Goal: Information Seeking & Learning: Compare options

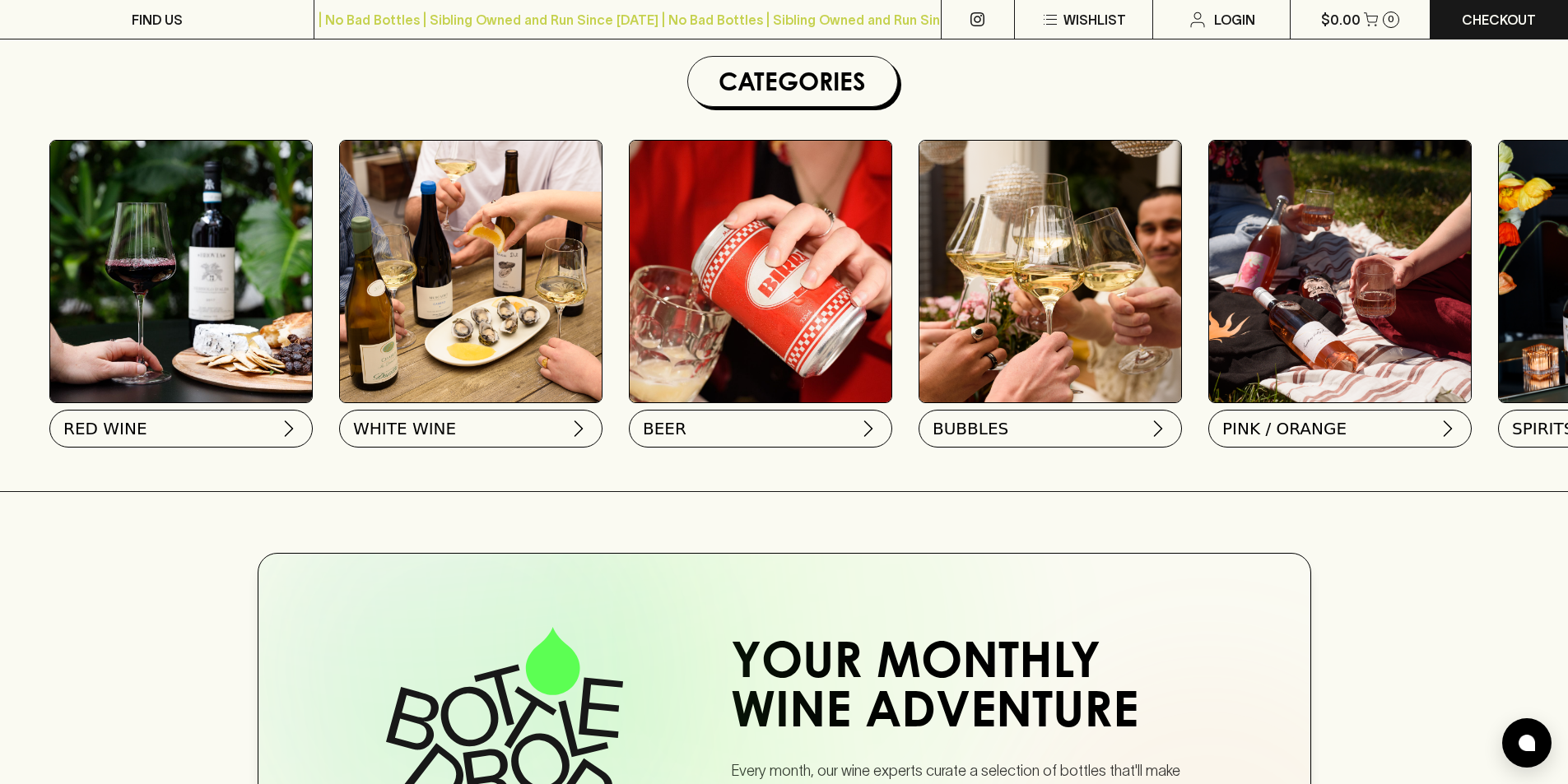
scroll to position [473, 0]
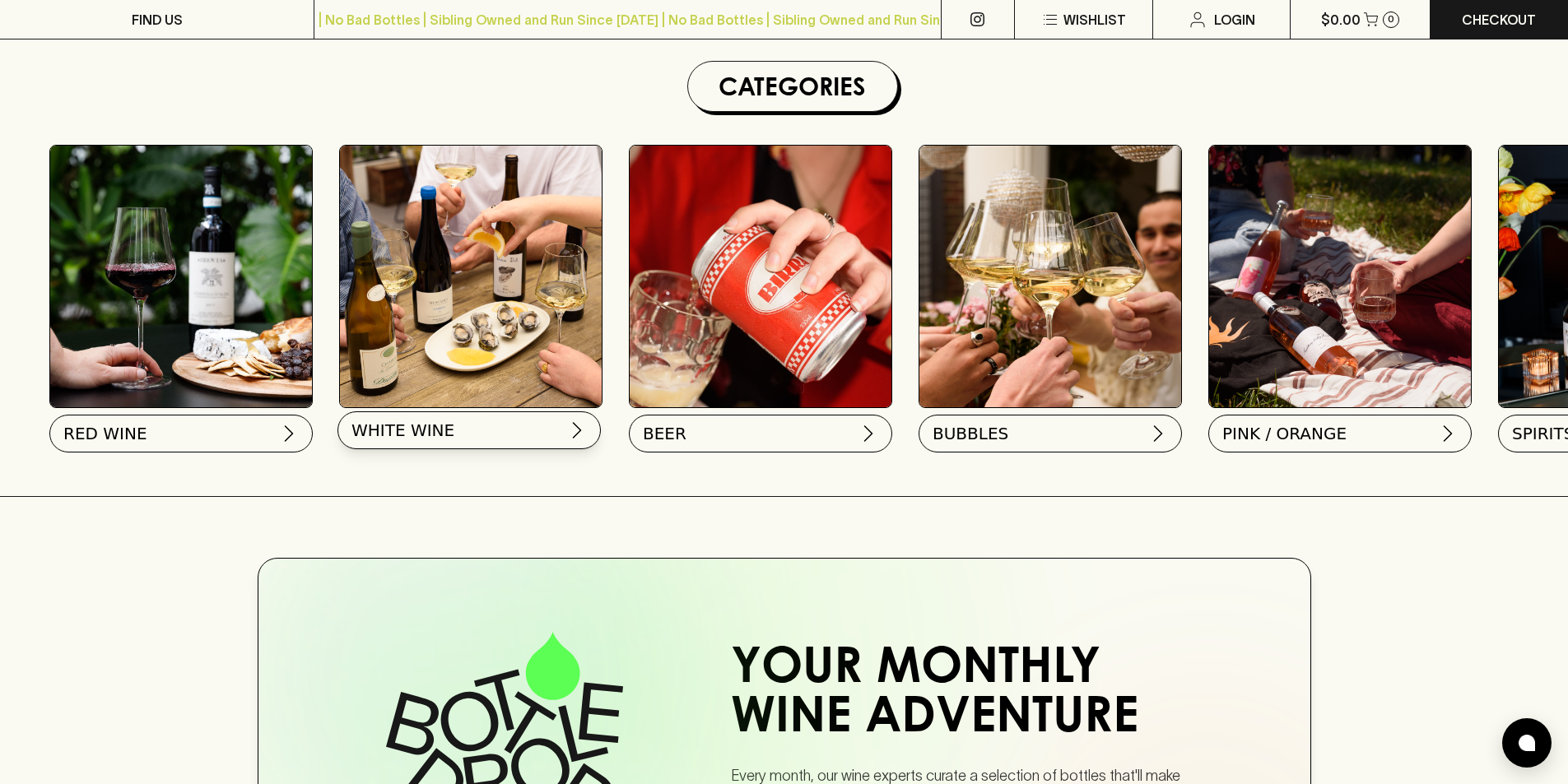
click at [519, 431] on button "WHITE WINE" at bounding box center [469, 431] width 263 height 38
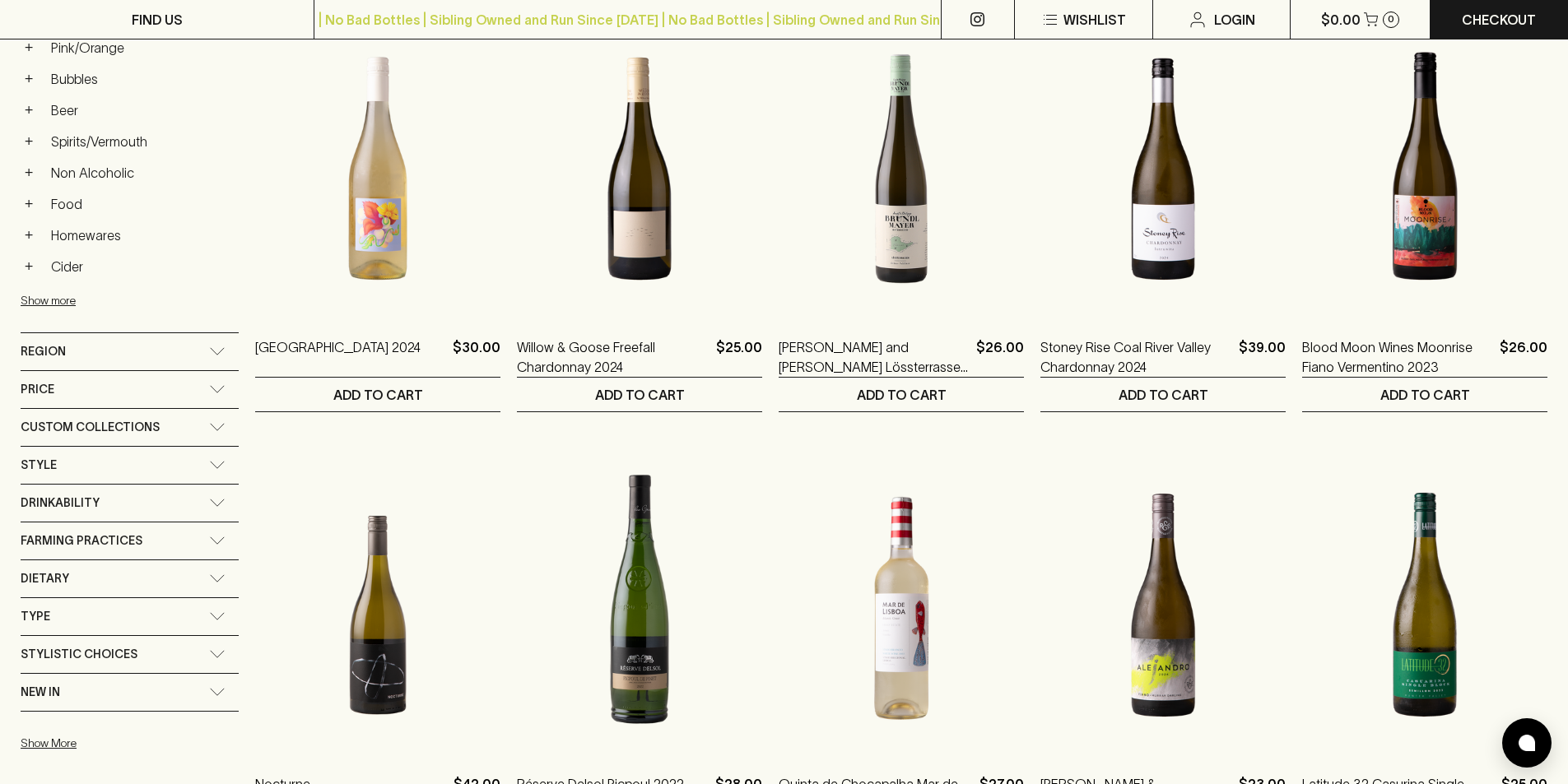
scroll to position [781, 0]
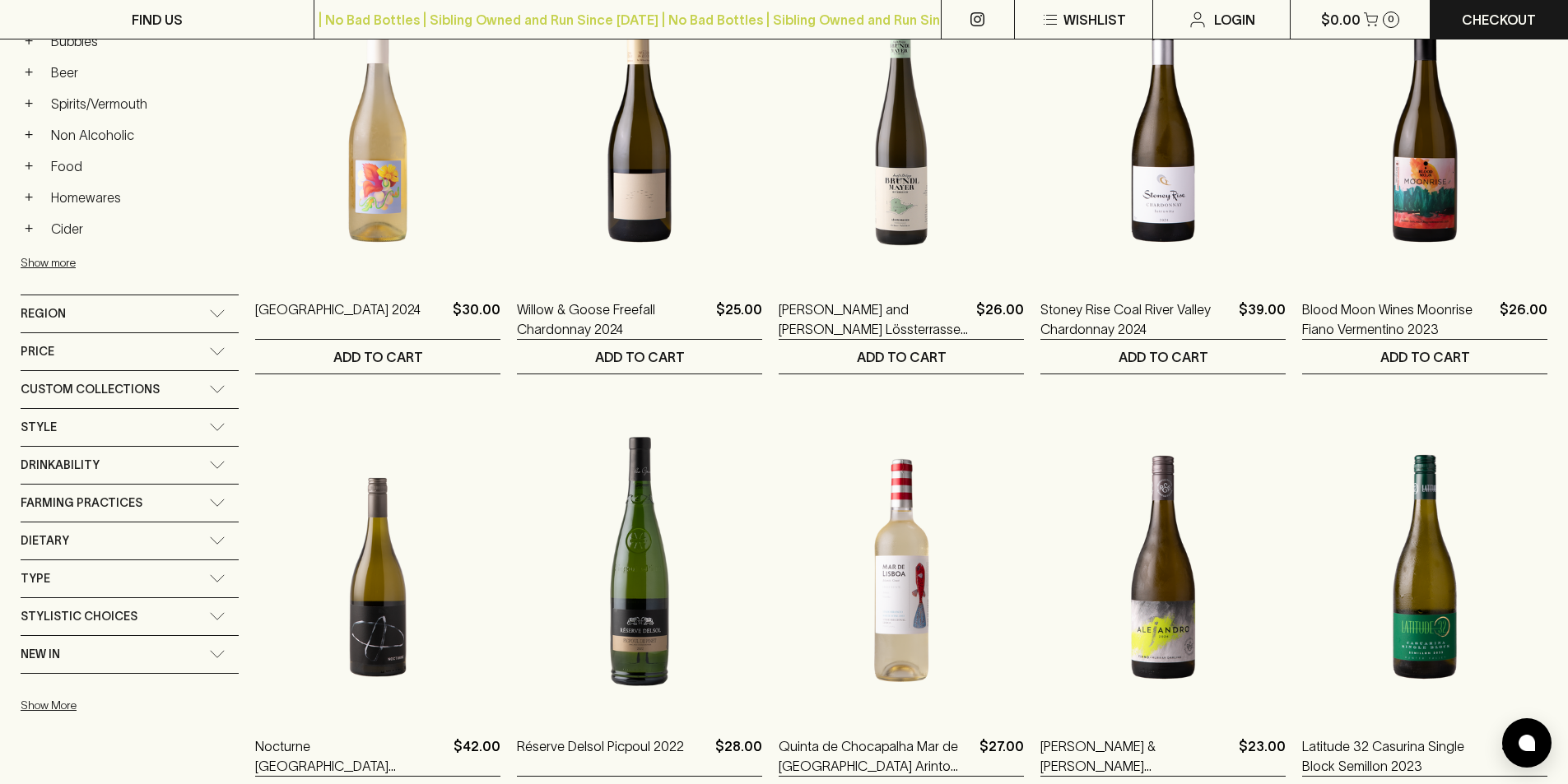
click at [64, 303] on span "Region" at bounding box center [43, 313] width 45 height 21
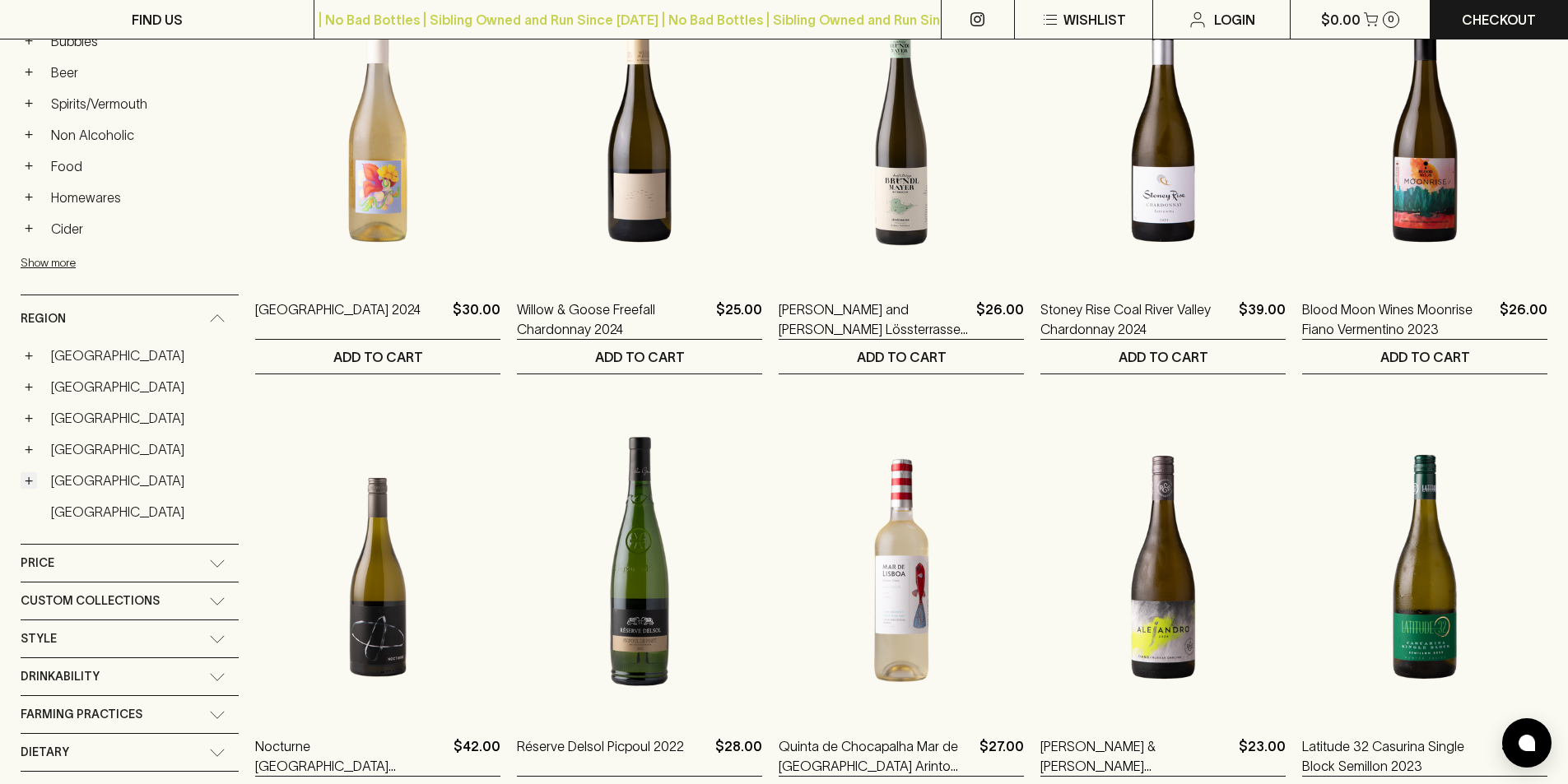
click at [35, 477] on button "+" at bounding box center [29, 480] width 16 height 16
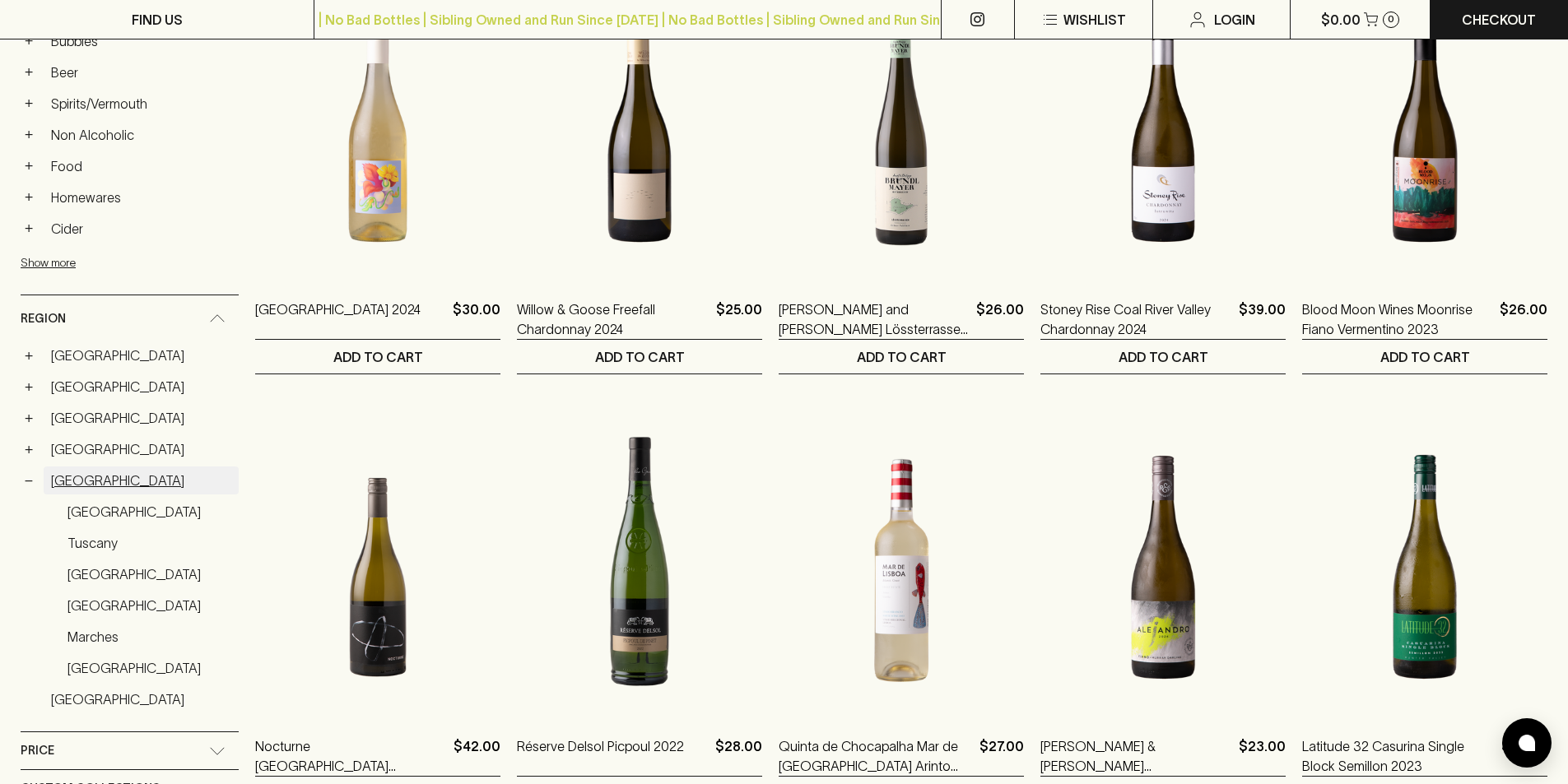
click at [61, 474] on link "[GEOGRAPHIC_DATA]" at bounding box center [141, 480] width 195 height 28
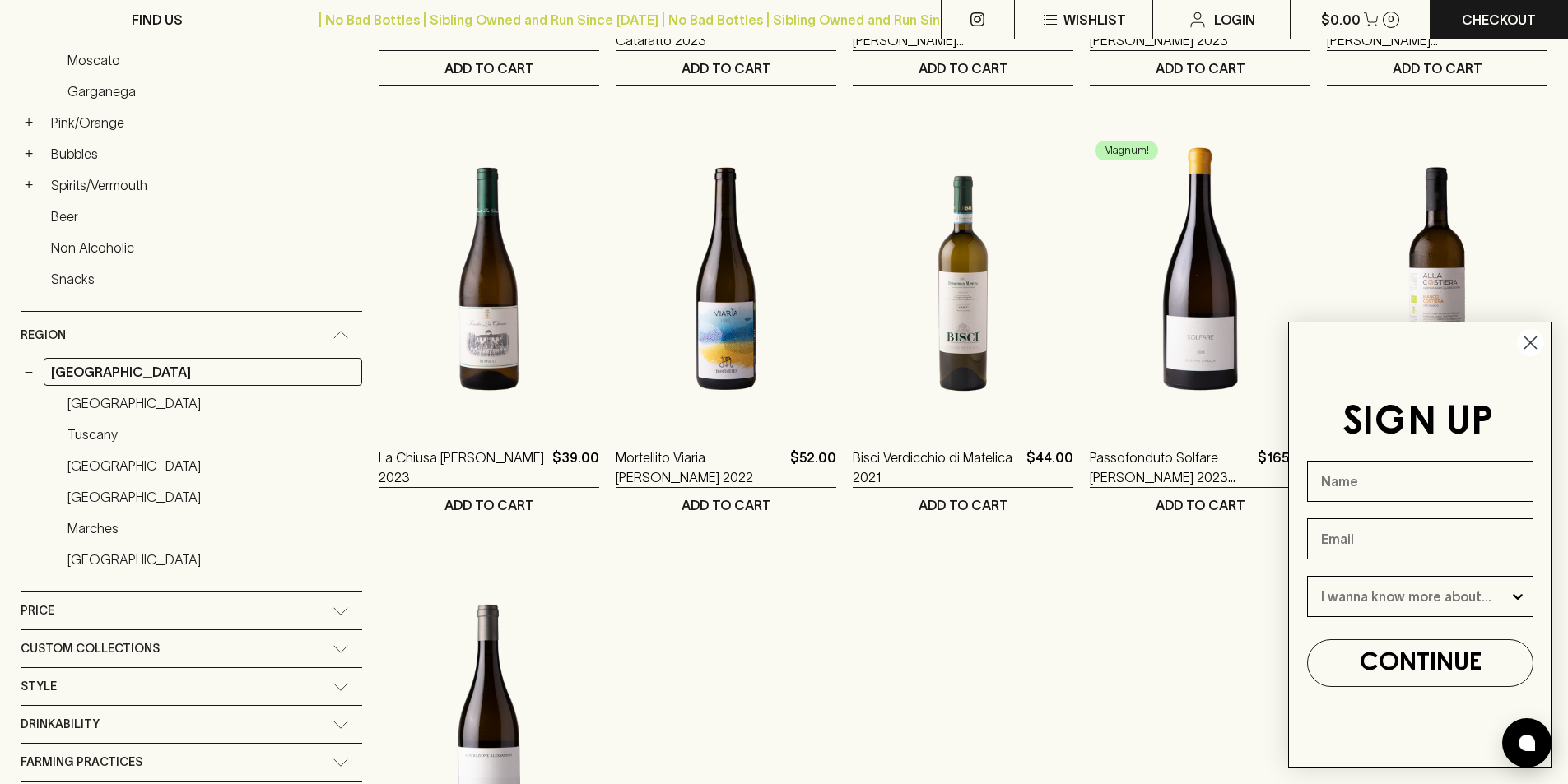
scroll to position [626, 0]
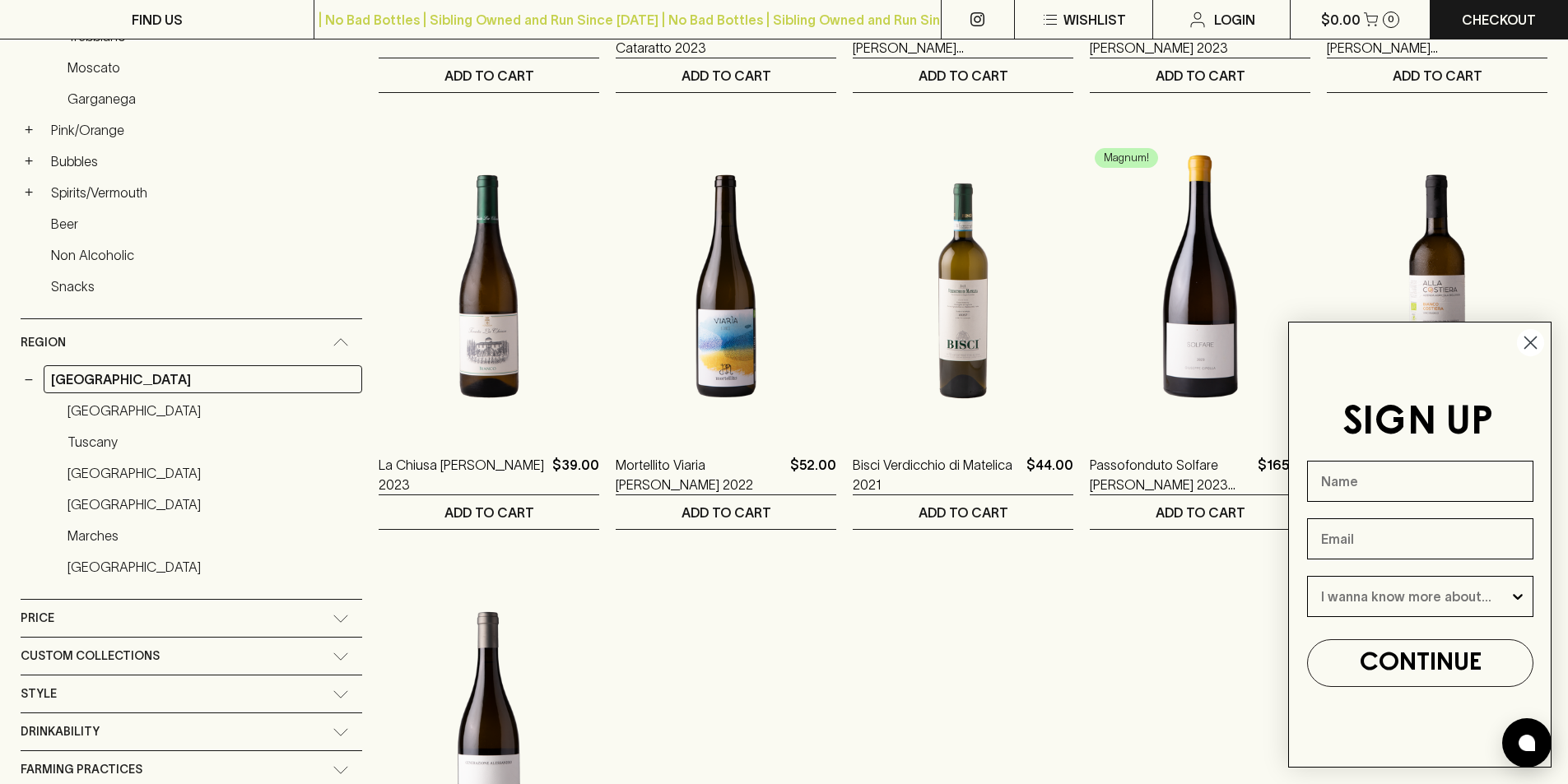
click at [1533, 342] on icon "Close dialog" at bounding box center [1530, 343] width 12 height 12
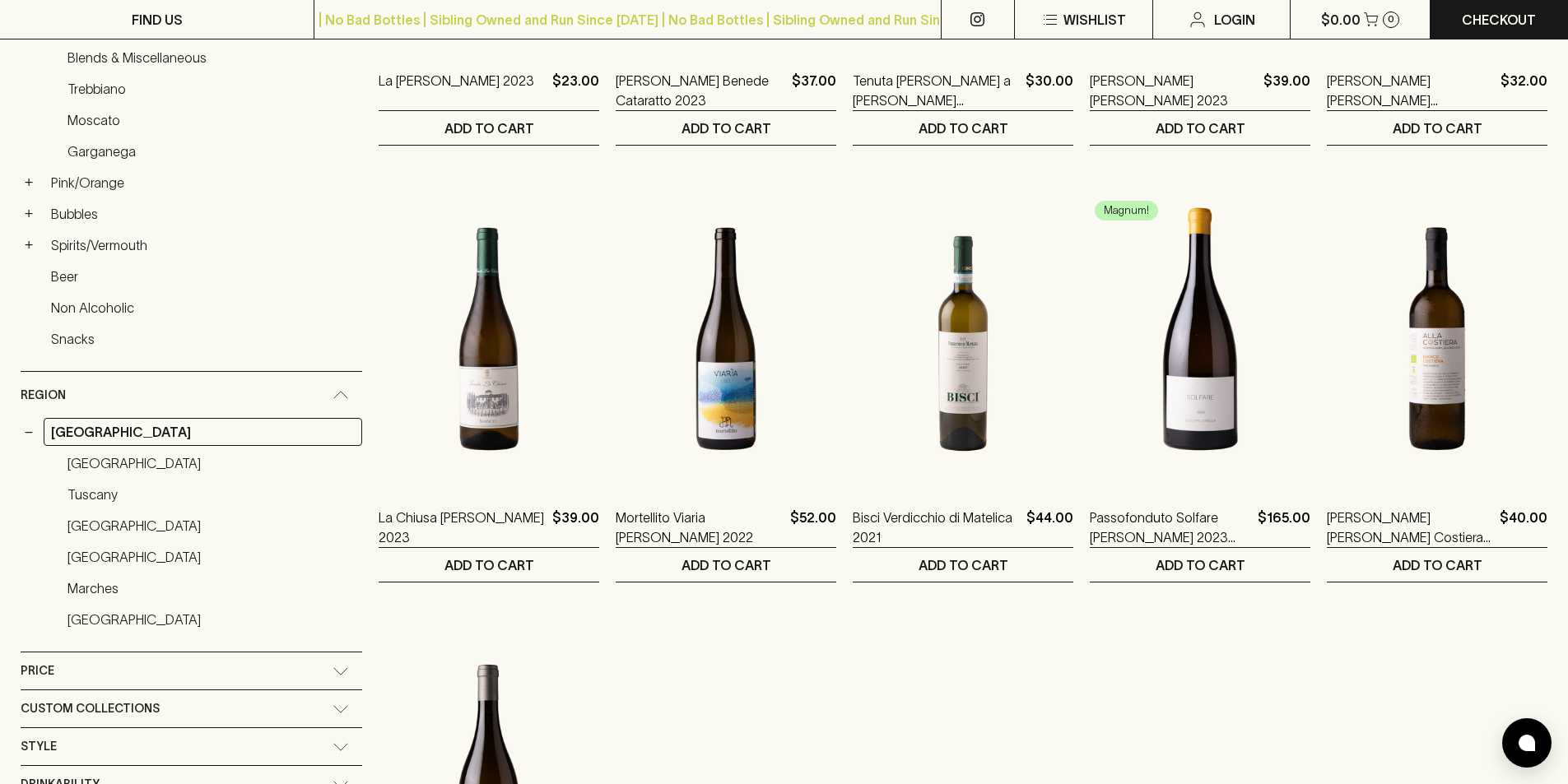
scroll to position [564, 0]
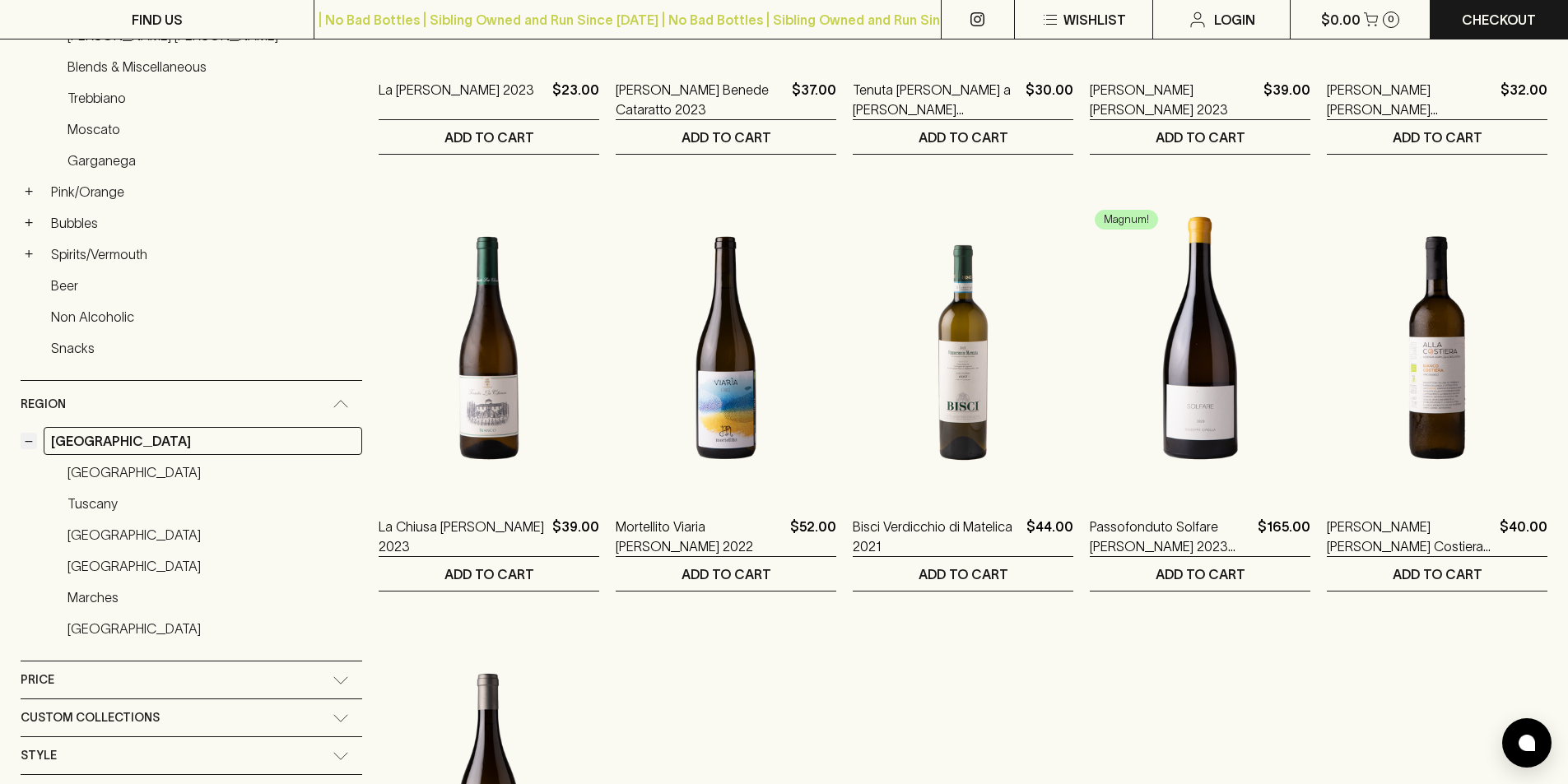
click at [32, 446] on button "−" at bounding box center [29, 440] width 16 height 16
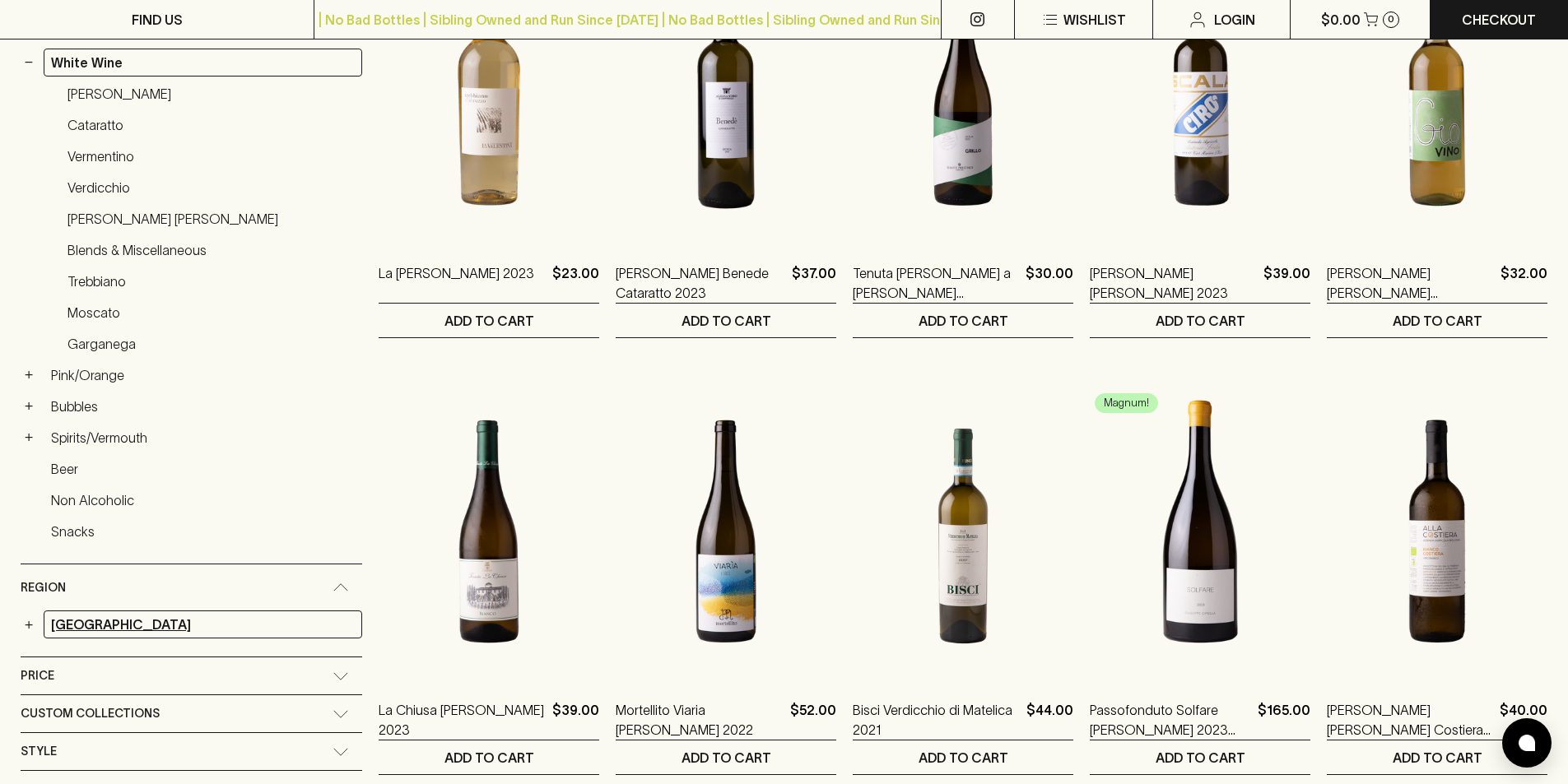
scroll to position [461, 0]
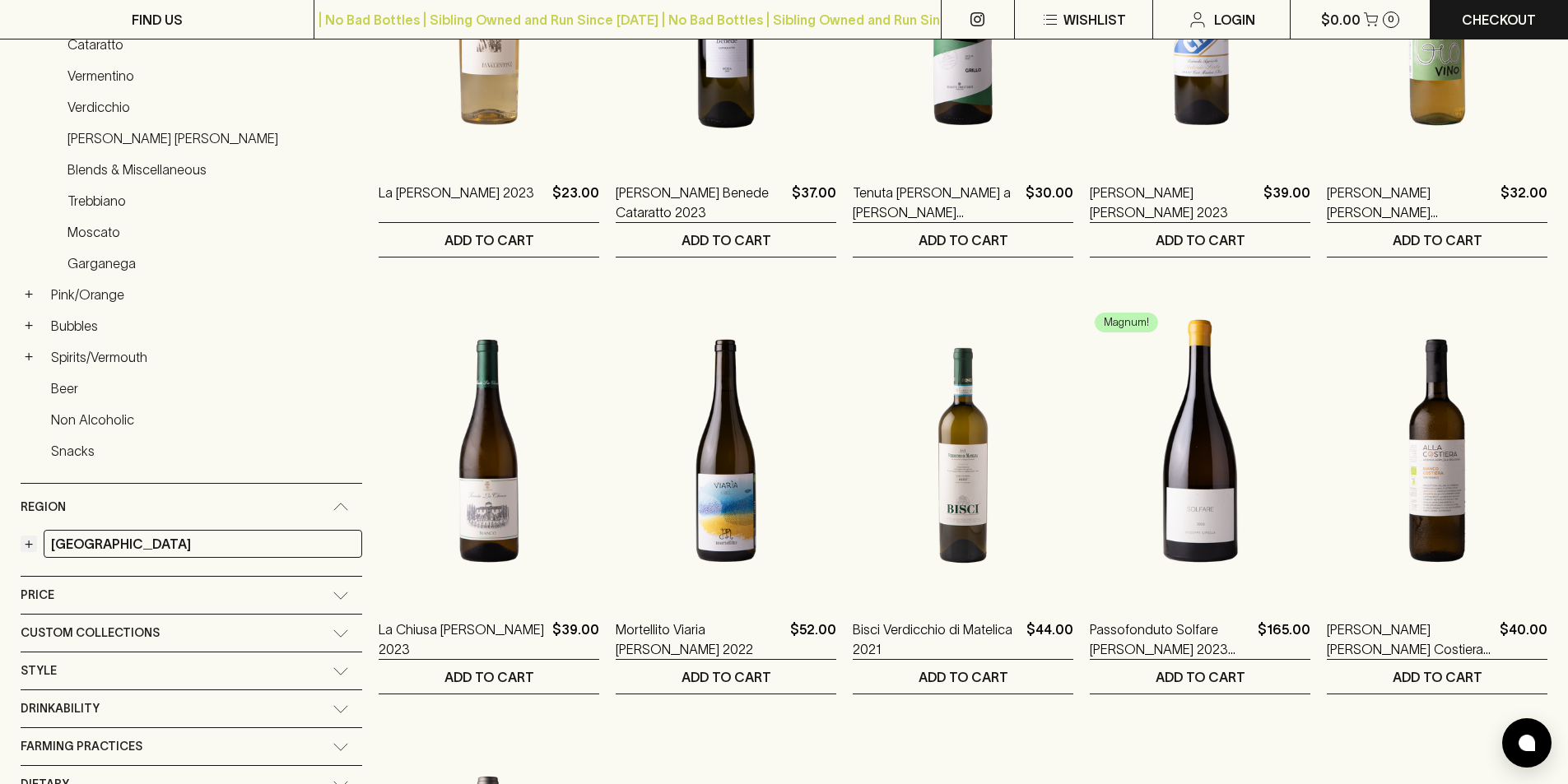
click at [22, 542] on button "+" at bounding box center [29, 544] width 16 height 16
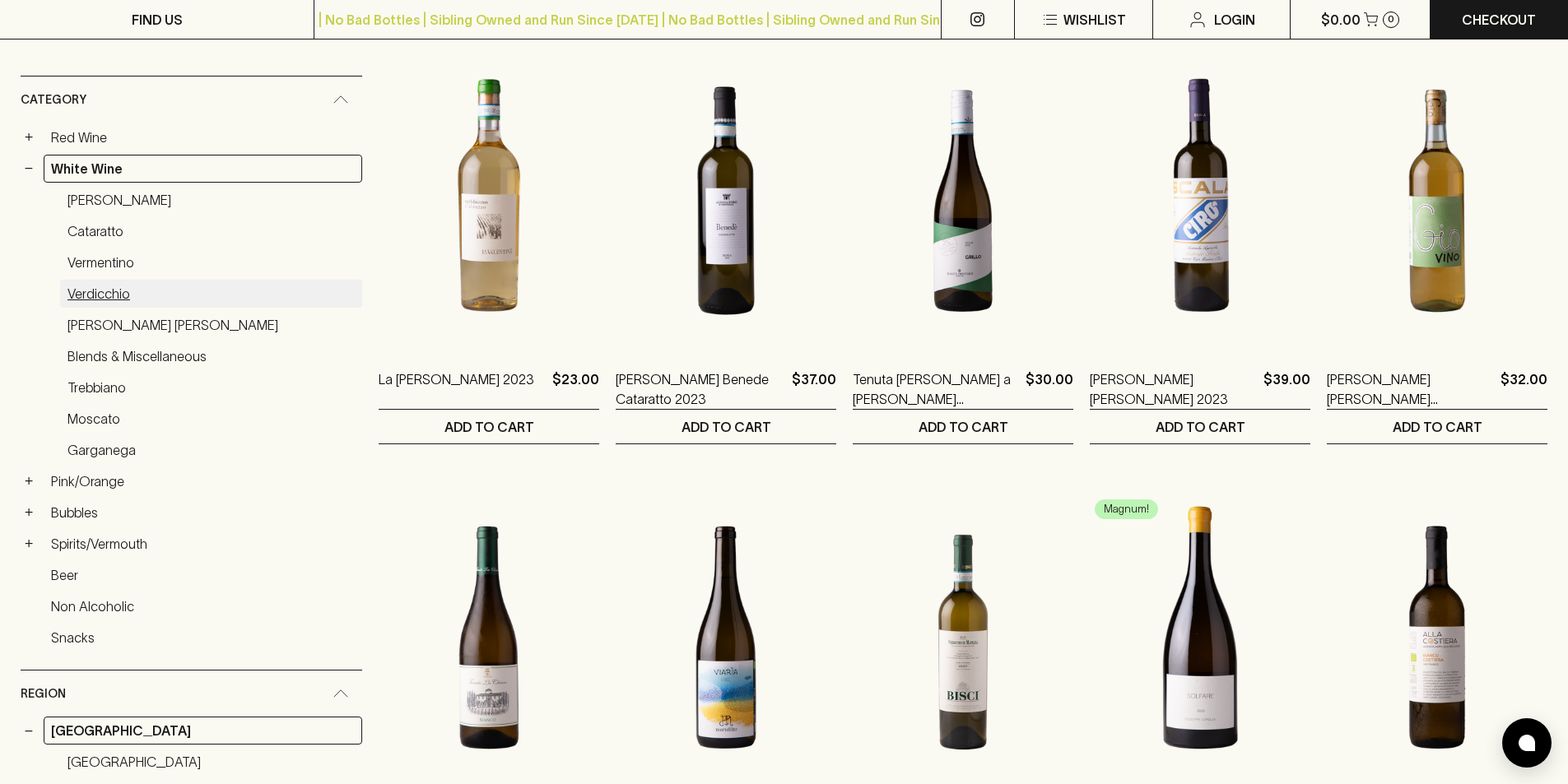
scroll to position [256, 0]
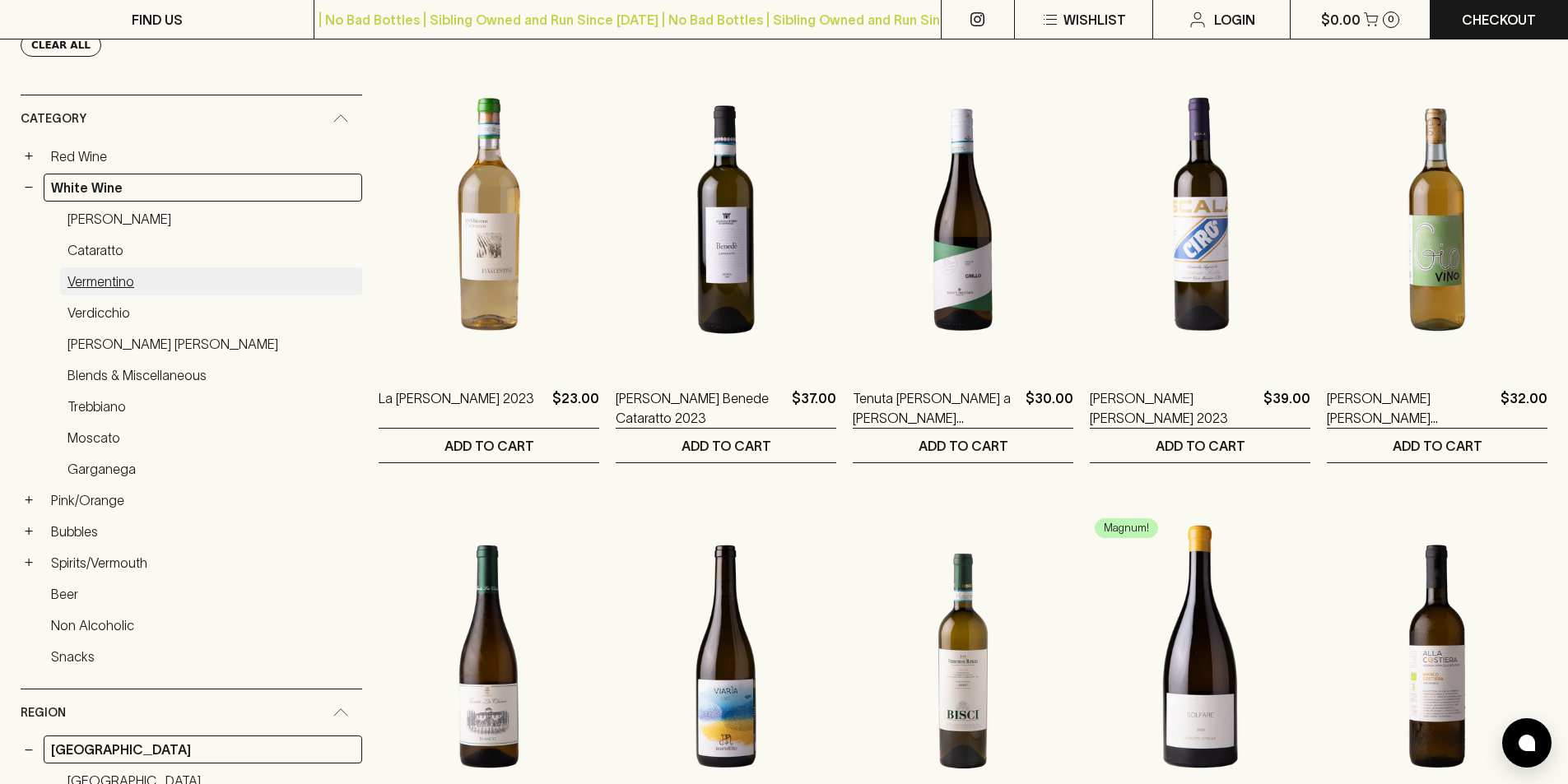
click at [104, 287] on link "Vermentino" at bounding box center [211, 281] width 302 height 28
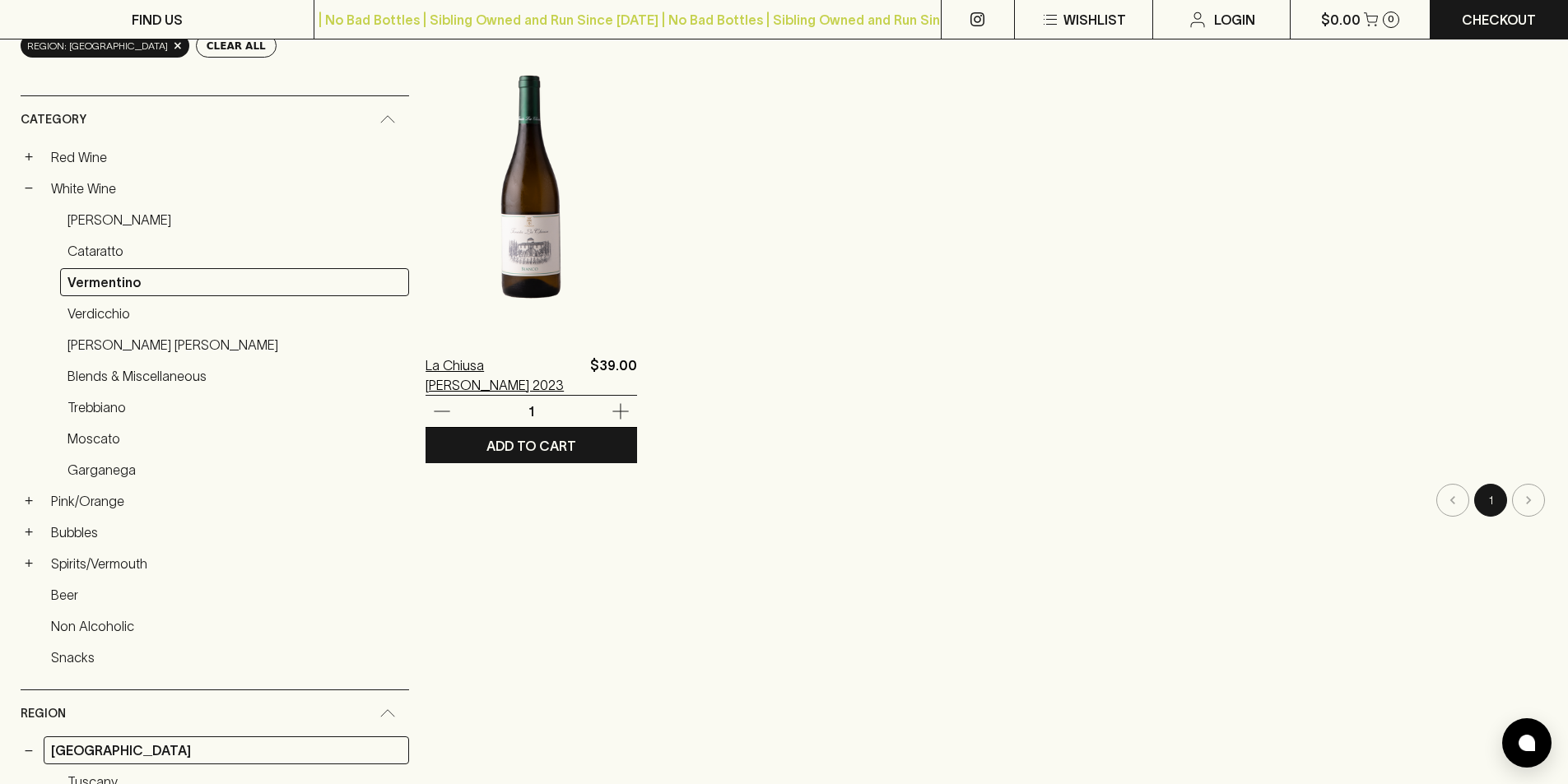
click at [455, 373] on p "La Chiusa [PERSON_NAME] 2023" at bounding box center [504, 375] width 158 height 39
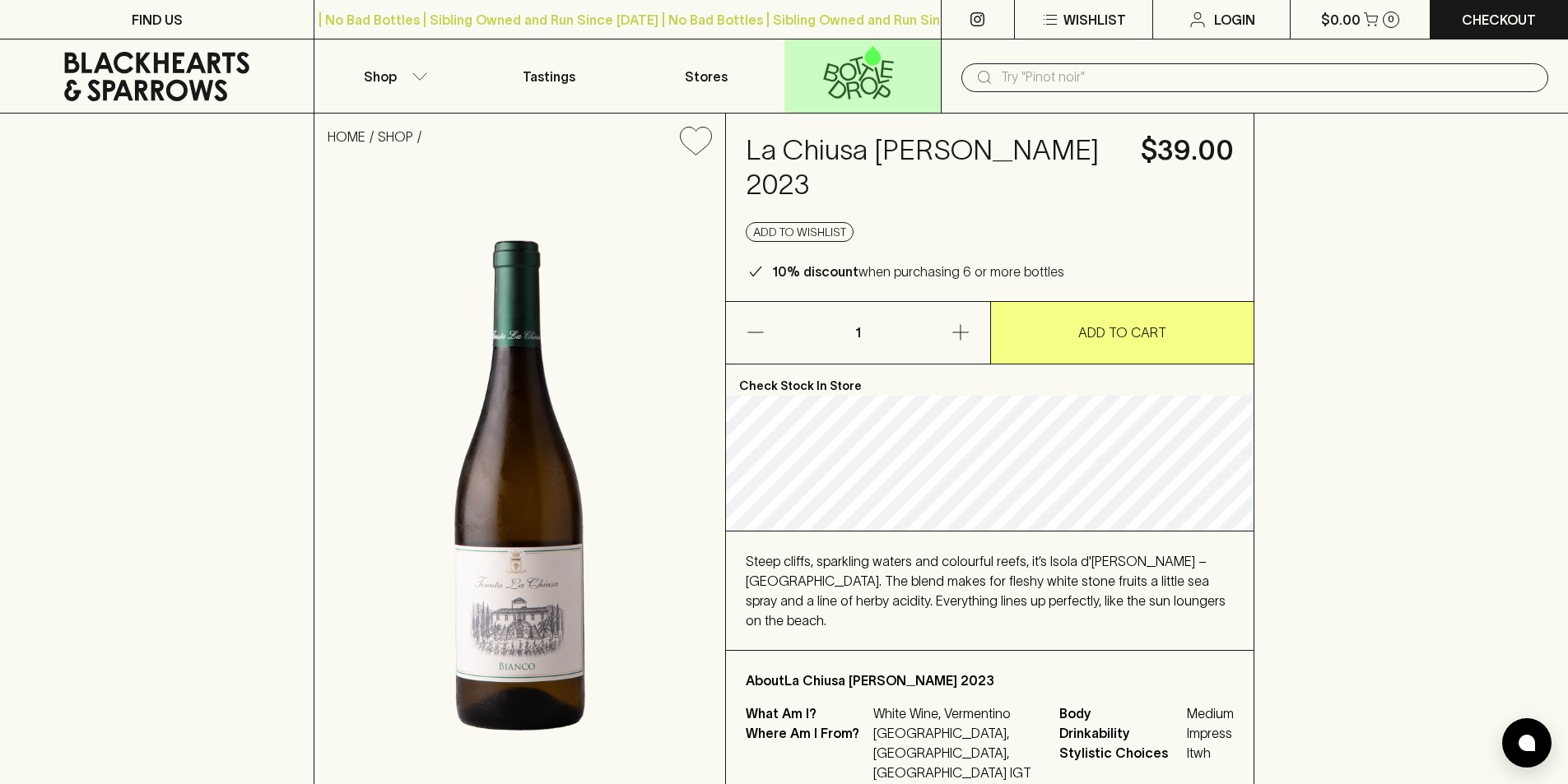
click at [887, 74] on icon at bounding box center [858, 72] width 135 height 55
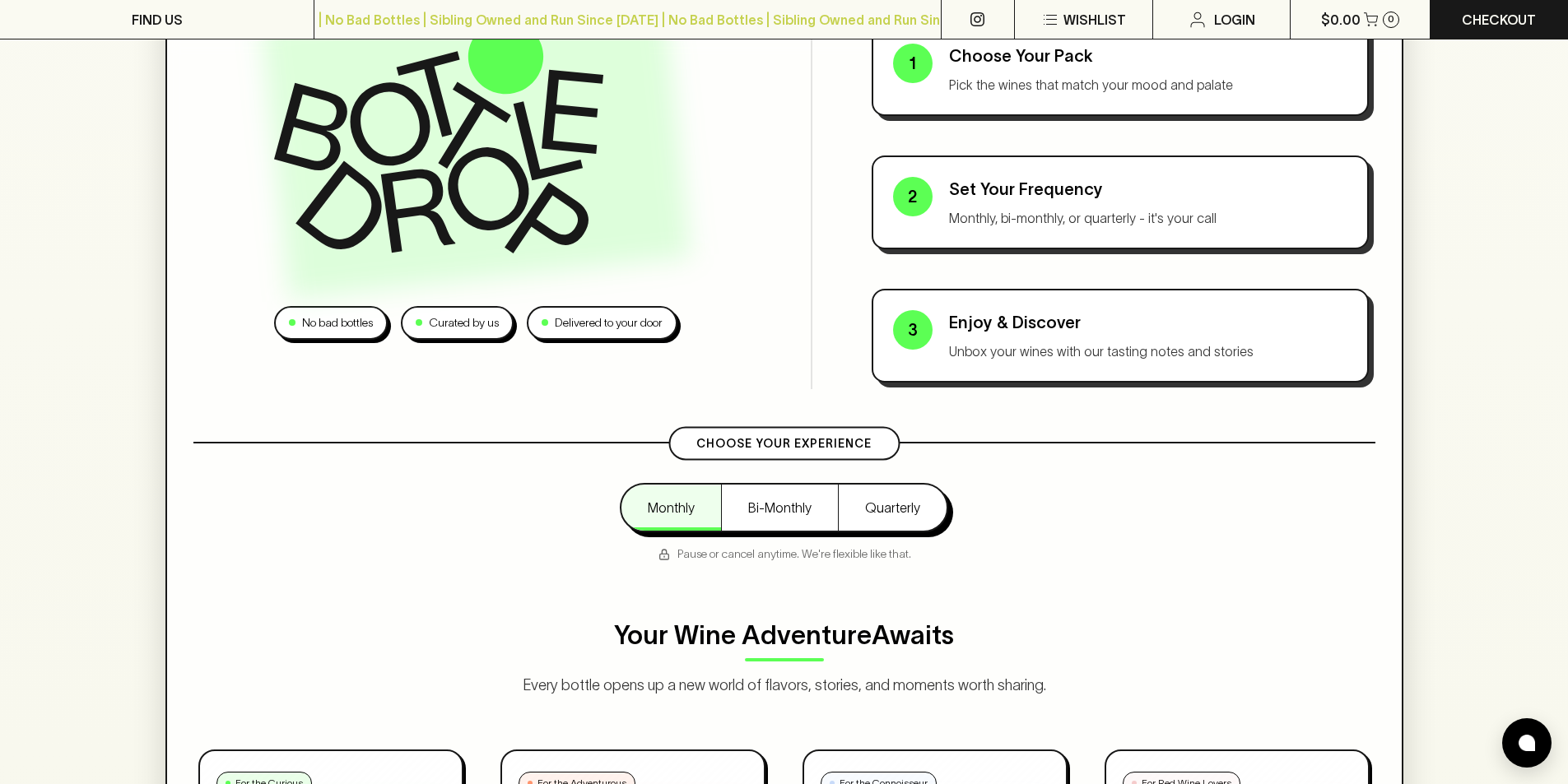
scroll to position [267, 0]
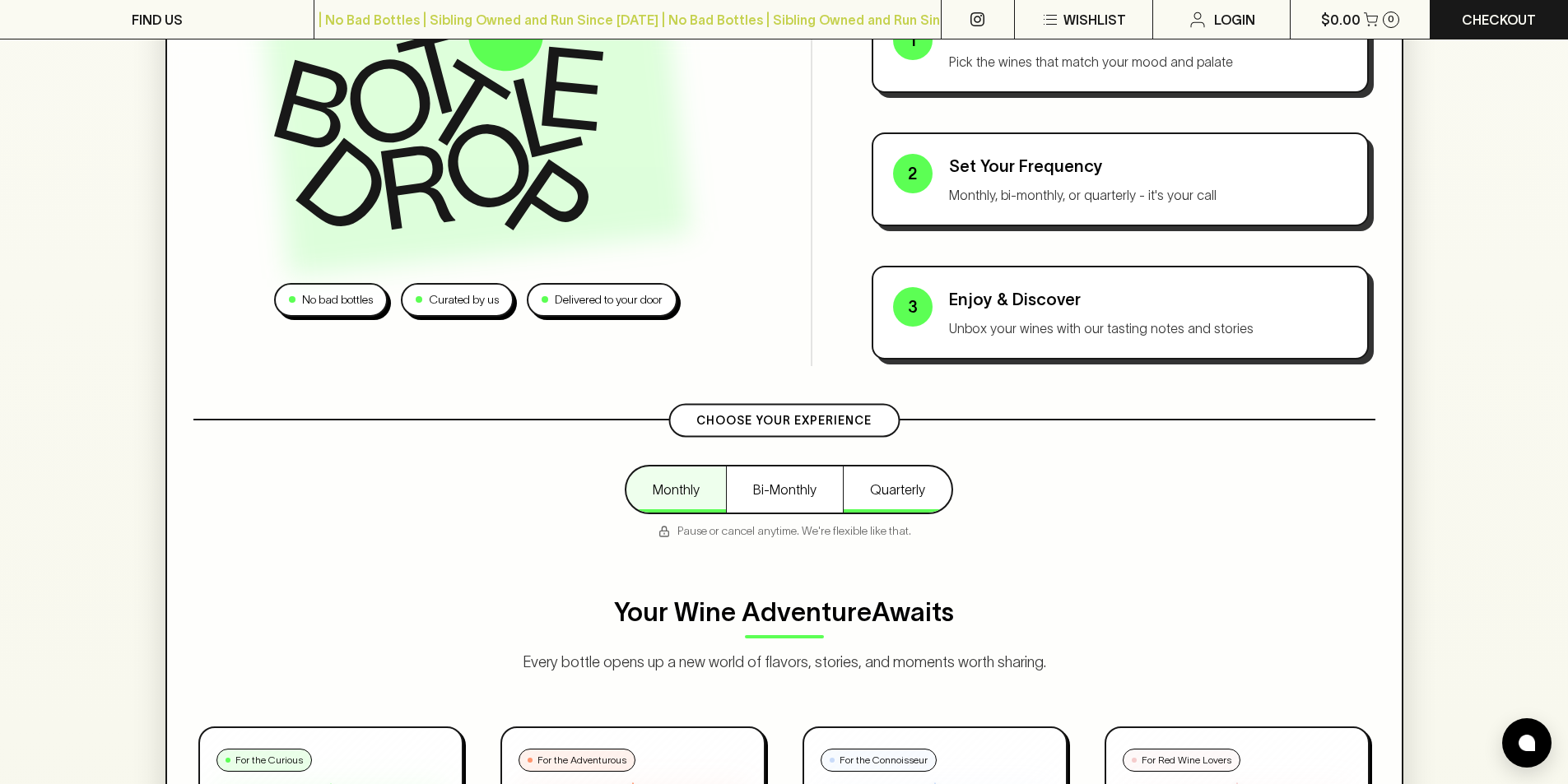
click at [924, 492] on button "Quarterly" at bounding box center [897, 489] width 109 height 46
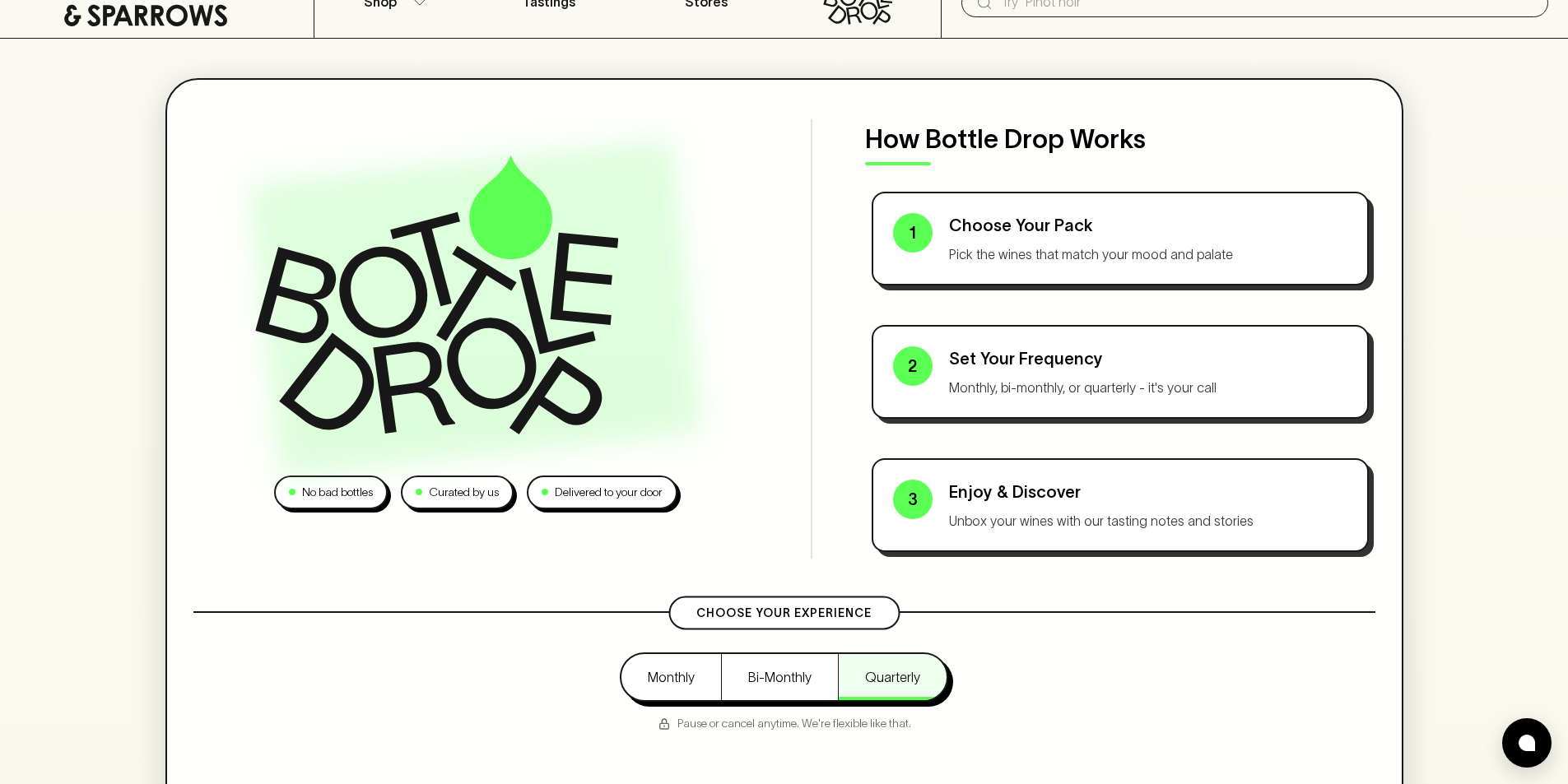
scroll to position [0, 0]
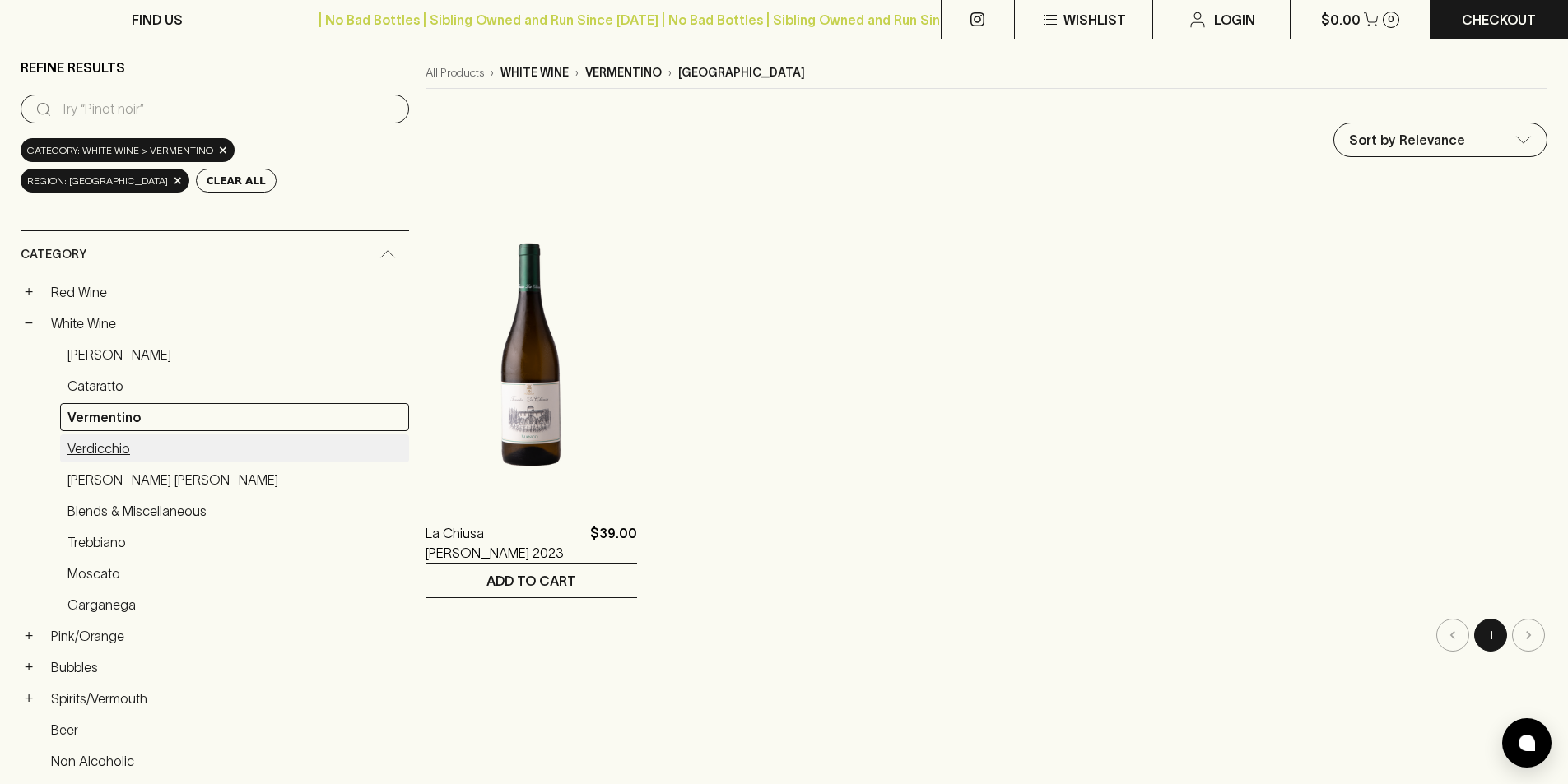
scroll to position [124, 0]
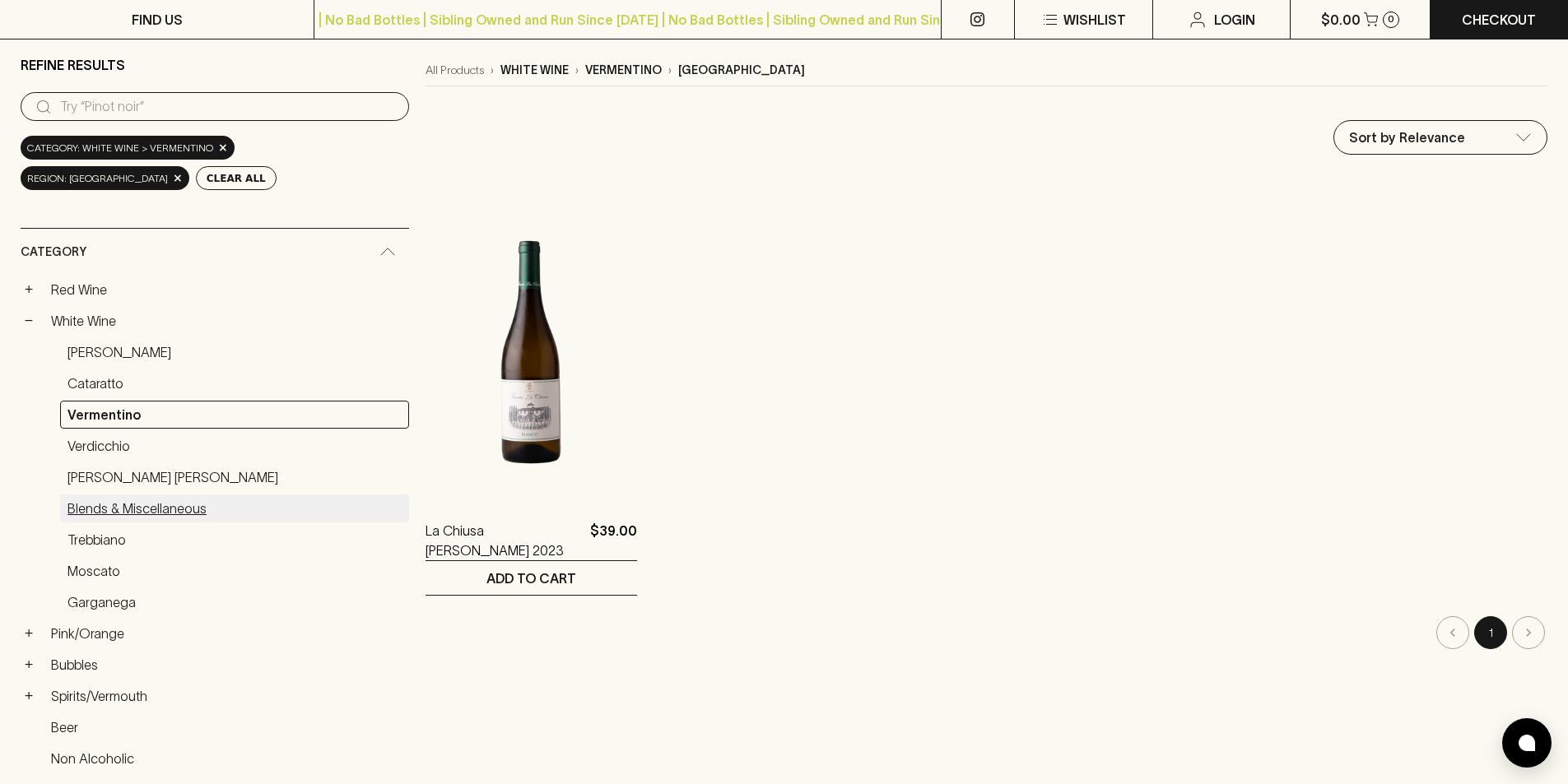
click at [184, 511] on link "Blends & Miscellaneous" at bounding box center [234, 508] width 349 height 28
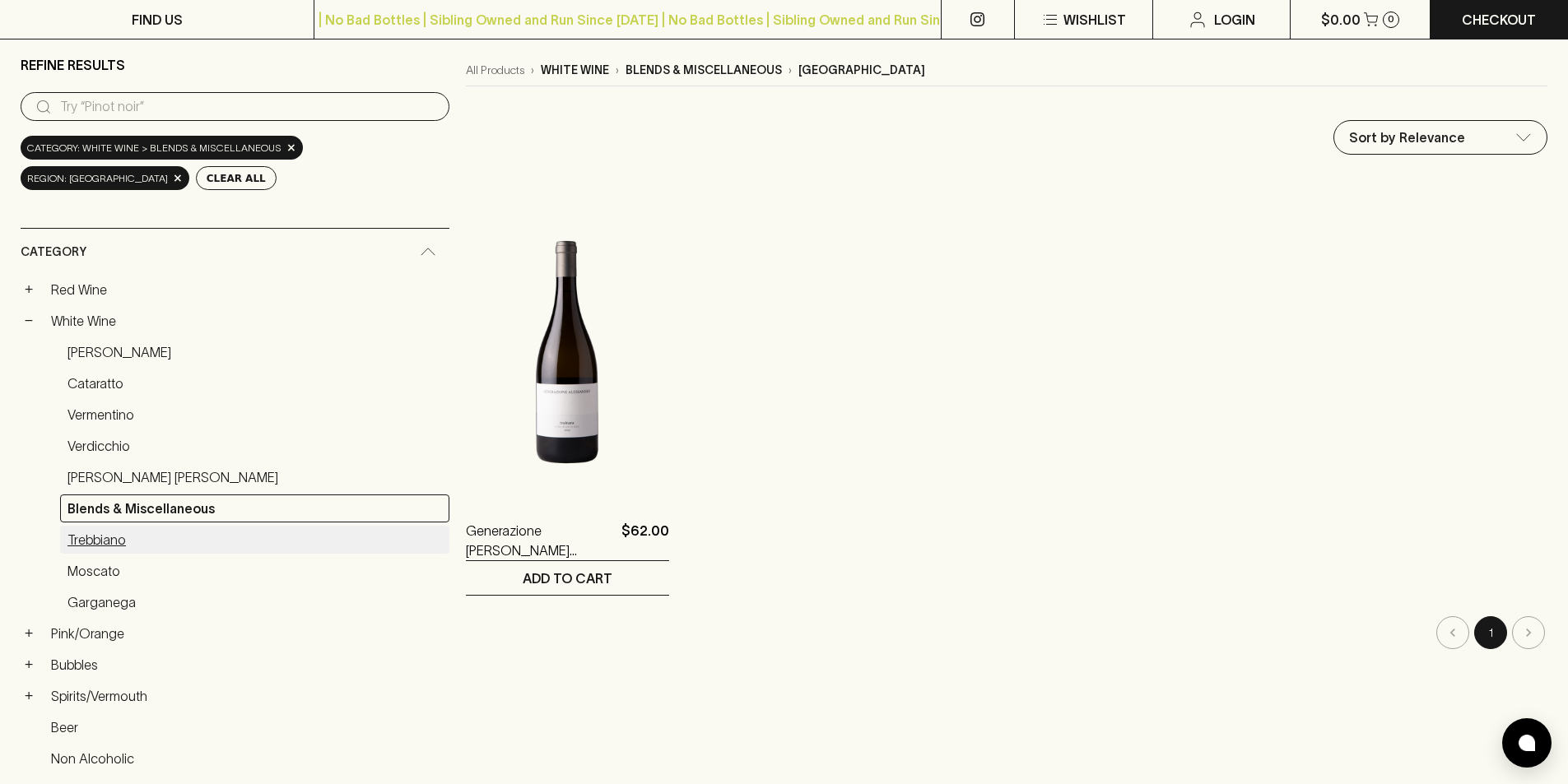
click at [122, 543] on link "Trebbiano" at bounding box center [255, 539] width 390 height 28
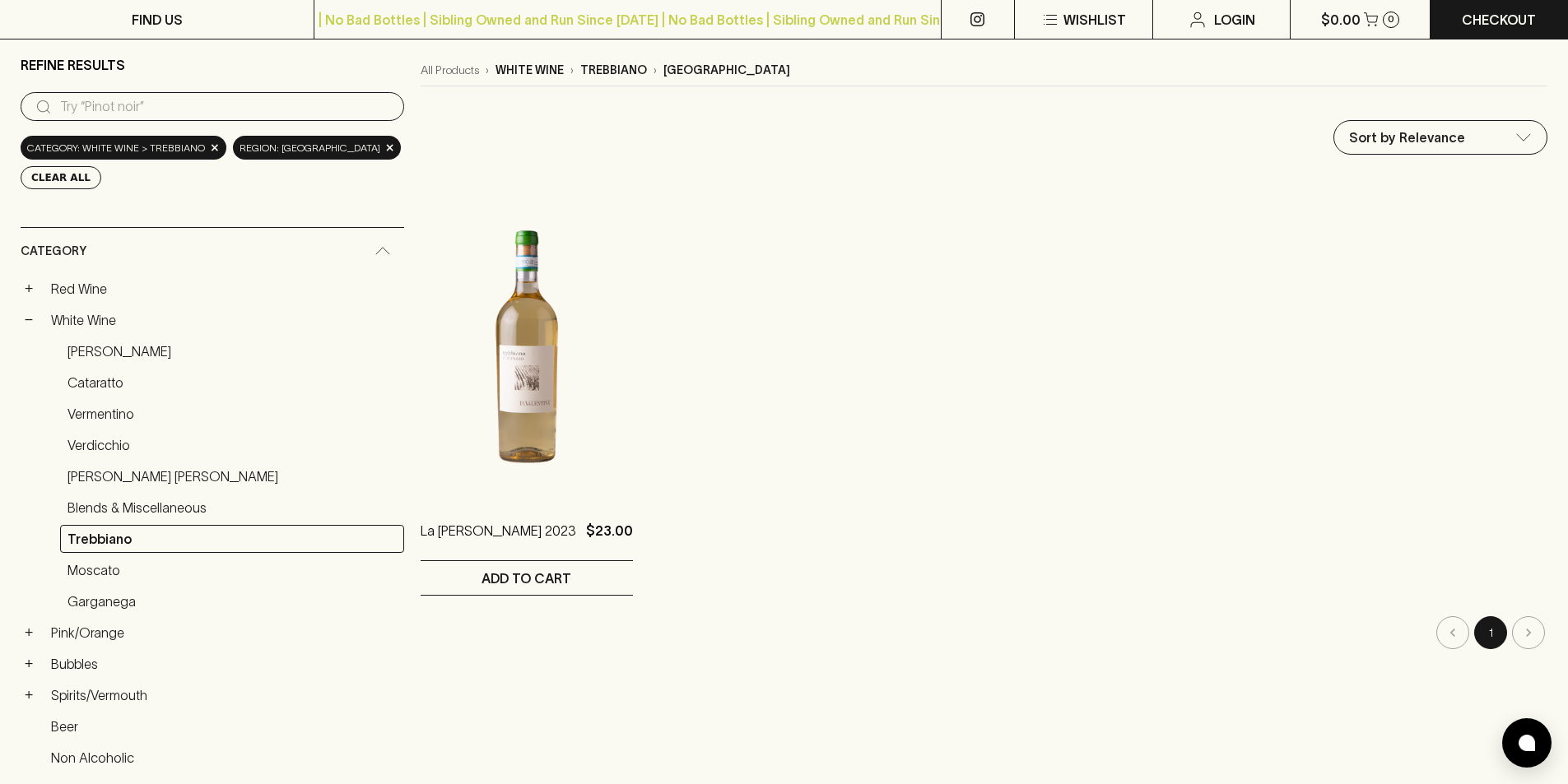
click at [102, 389] on link "Cataratto" at bounding box center [232, 382] width 344 height 28
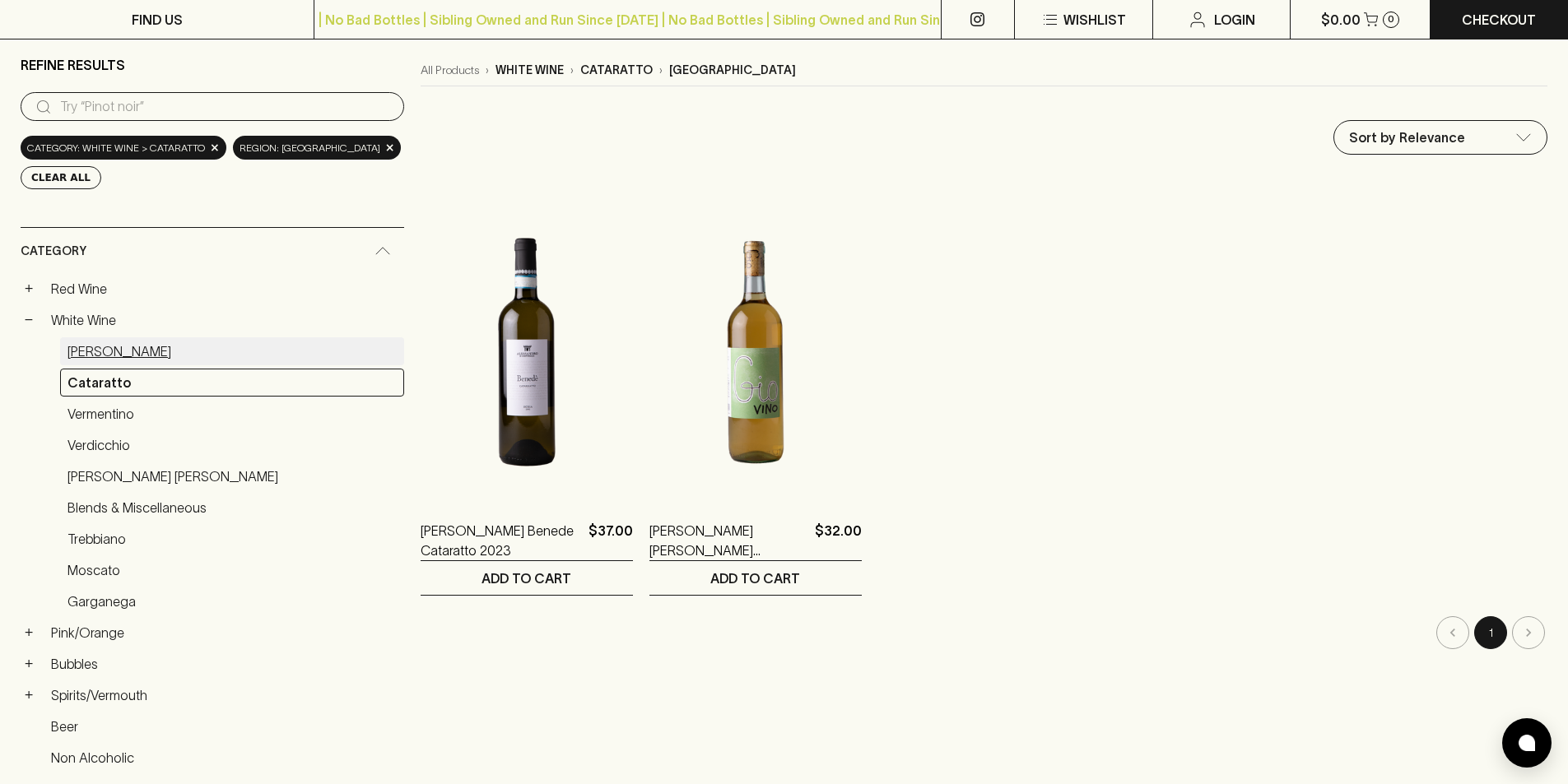
click at [77, 358] on link "[PERSON_NAME]" at bounding box center [232, 351] width 344 height 28
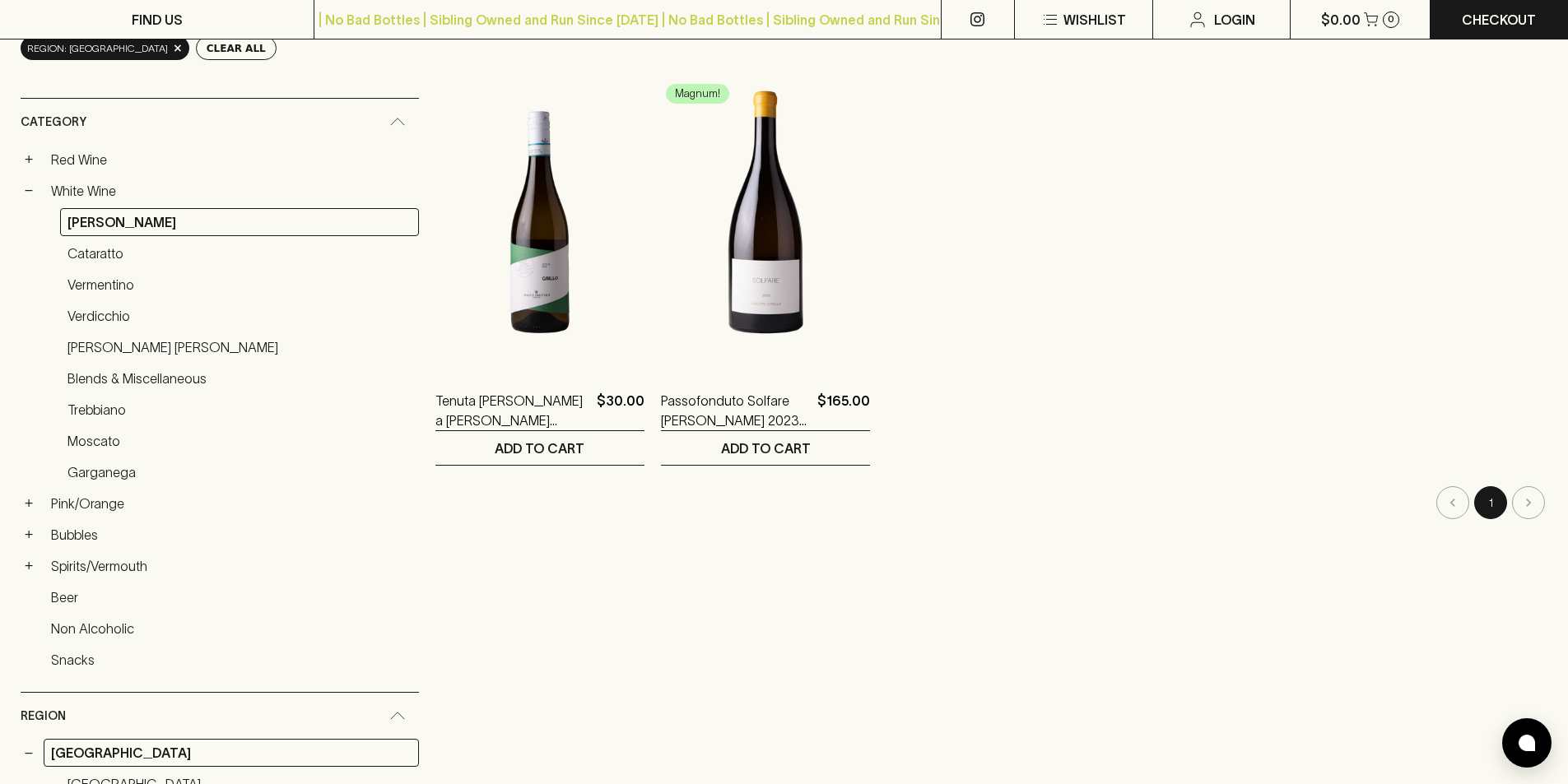
scroll to position [83, 0]
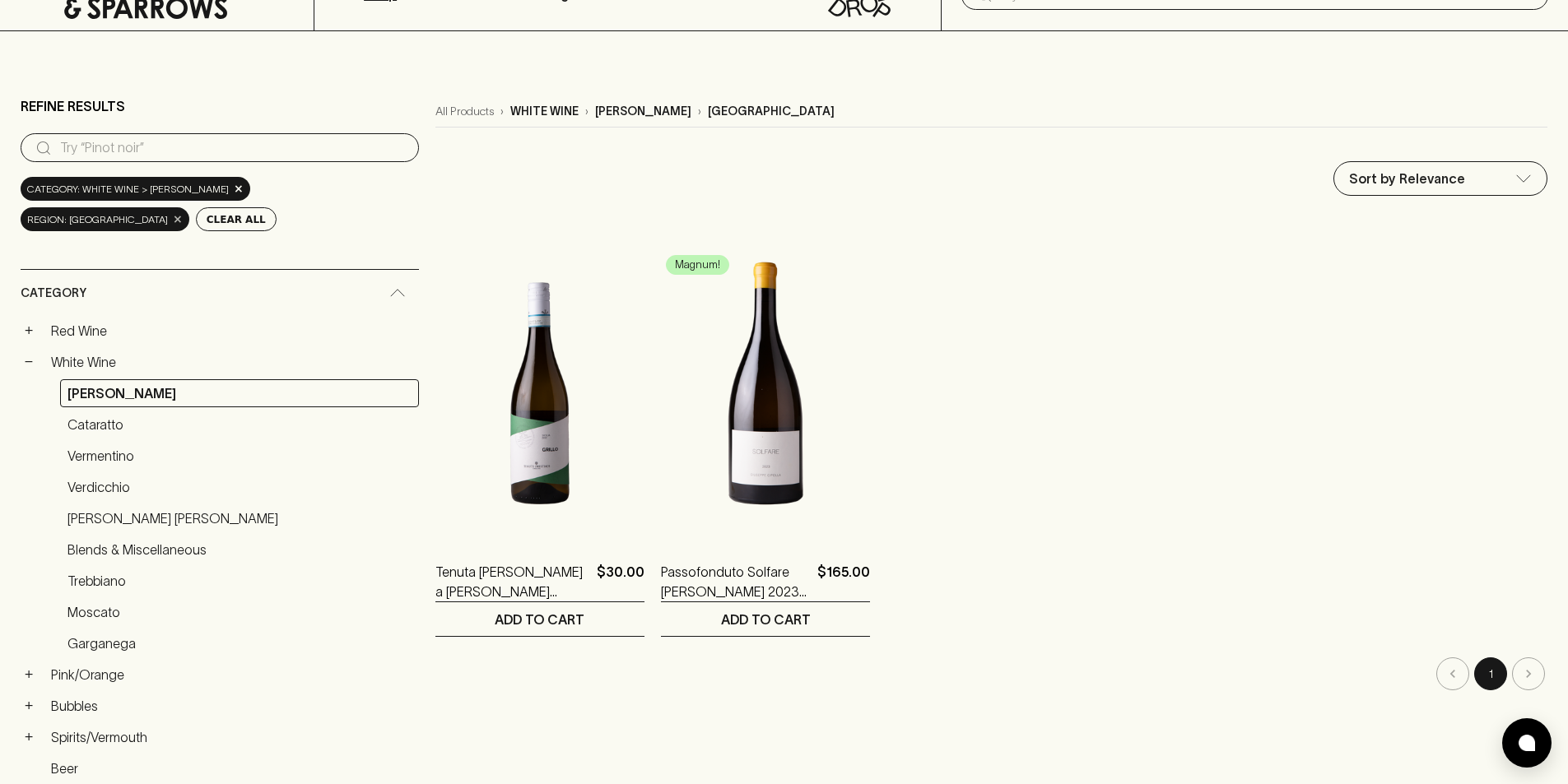
click at [183, 211] on span "×" at bounding box center [178, 219] width 10 height 17
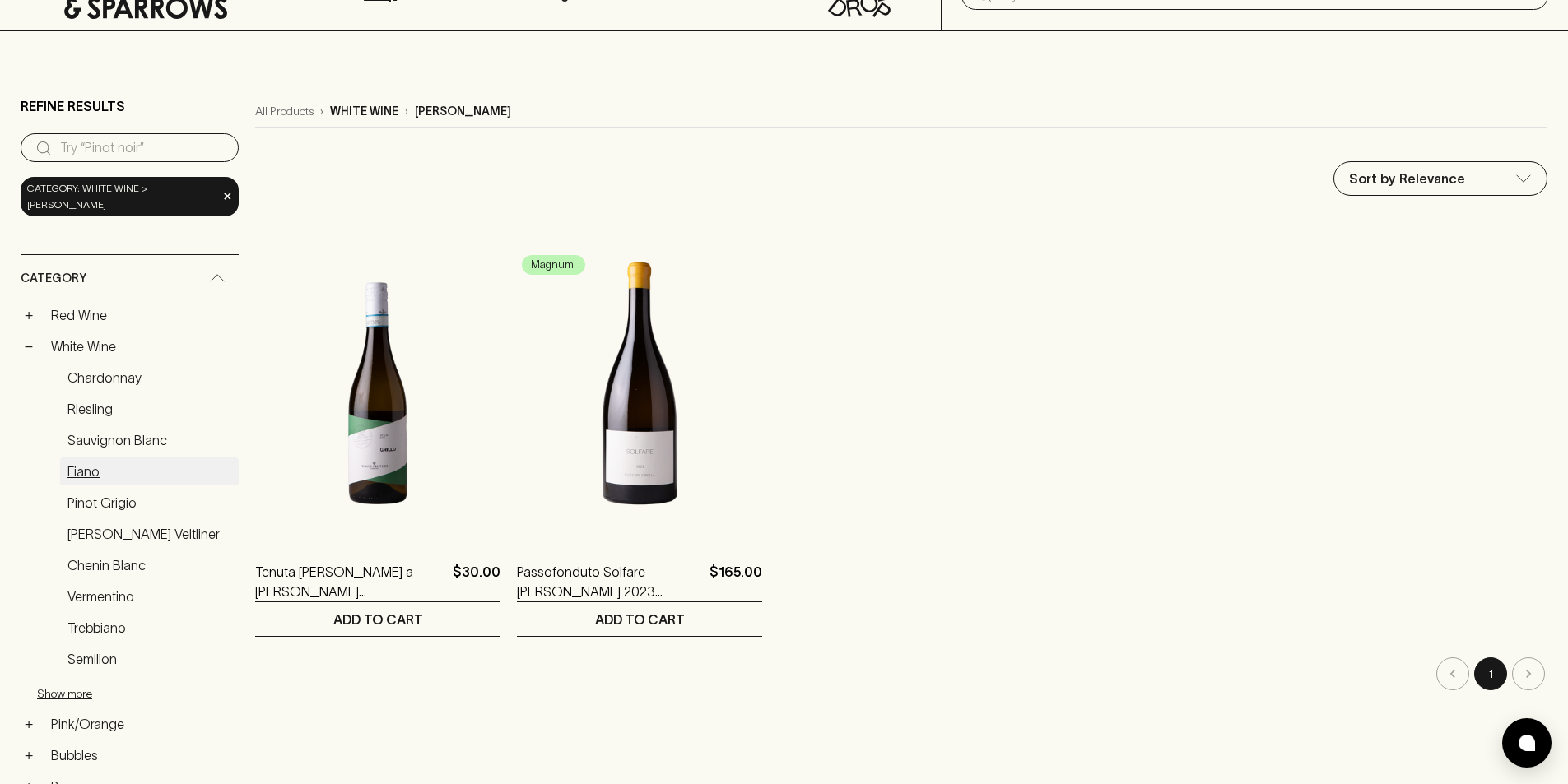
click at [91, 457] on link "Fiano" at bounding box center [149, 471] width 179 height 28
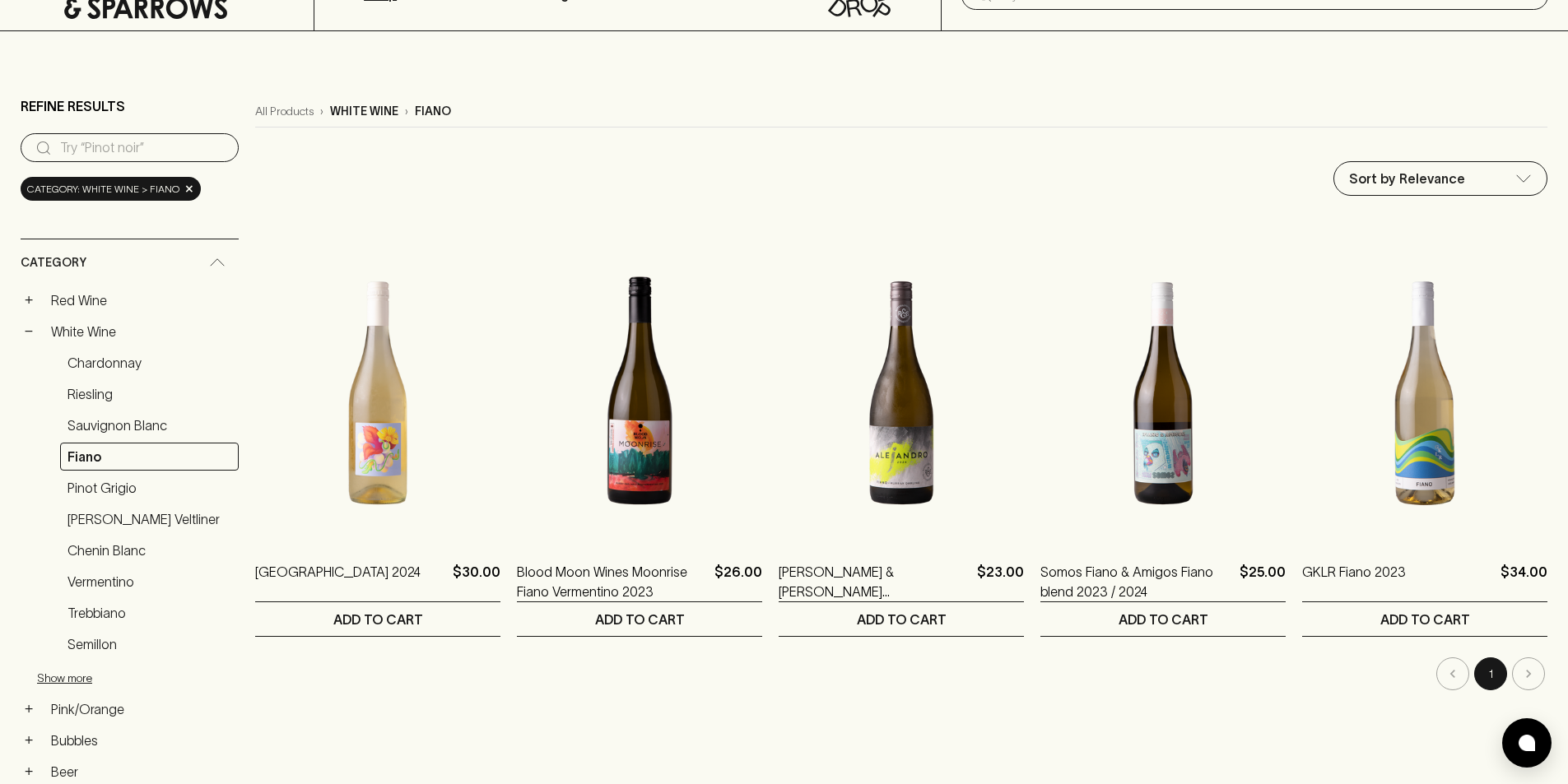
click at [104, 487] on link "Pinot Grigio" at bounding box center [149, 487] width 179 height 28
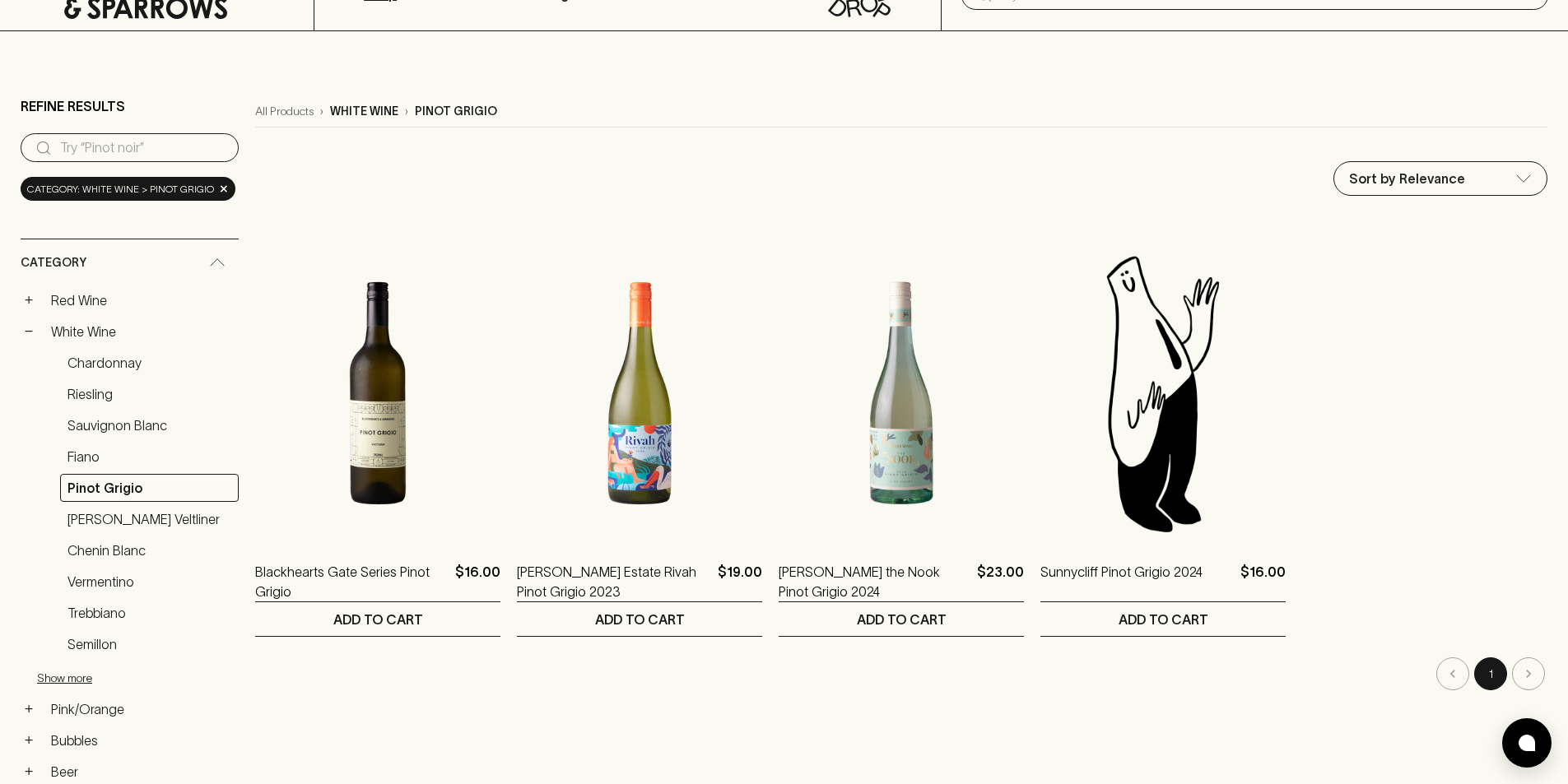
click at [103, 385] on link "Riesling" at bounding box center [149, 394] width 179 height 28
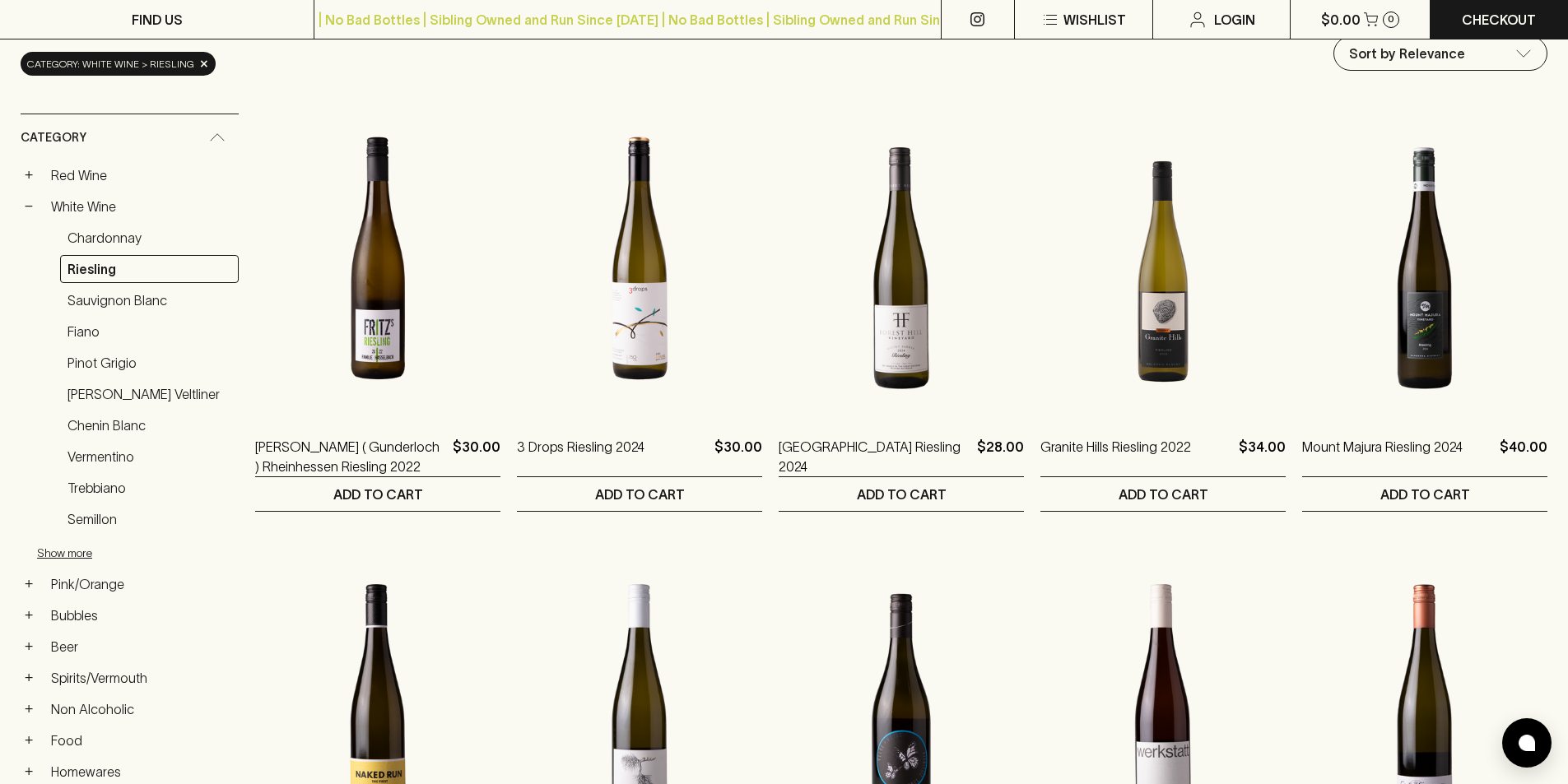
scroll to position [21, 0]
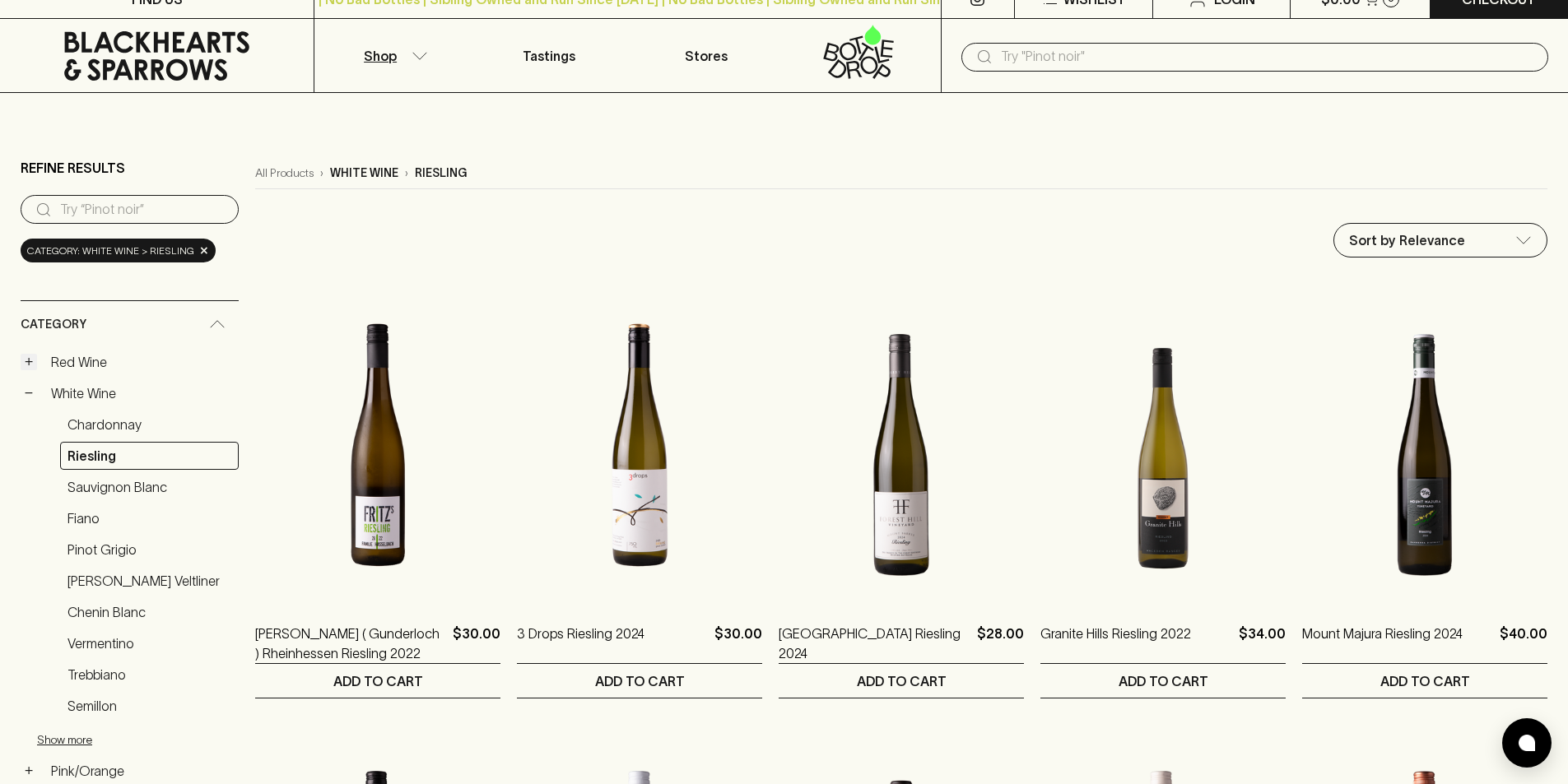
click at [23, 358] on button "+" at bounding box center [29, 362] width 16 height 16
click at [87, 392] on link "Pinot Noir" at bounding box center [149, 393] width 179 height 28
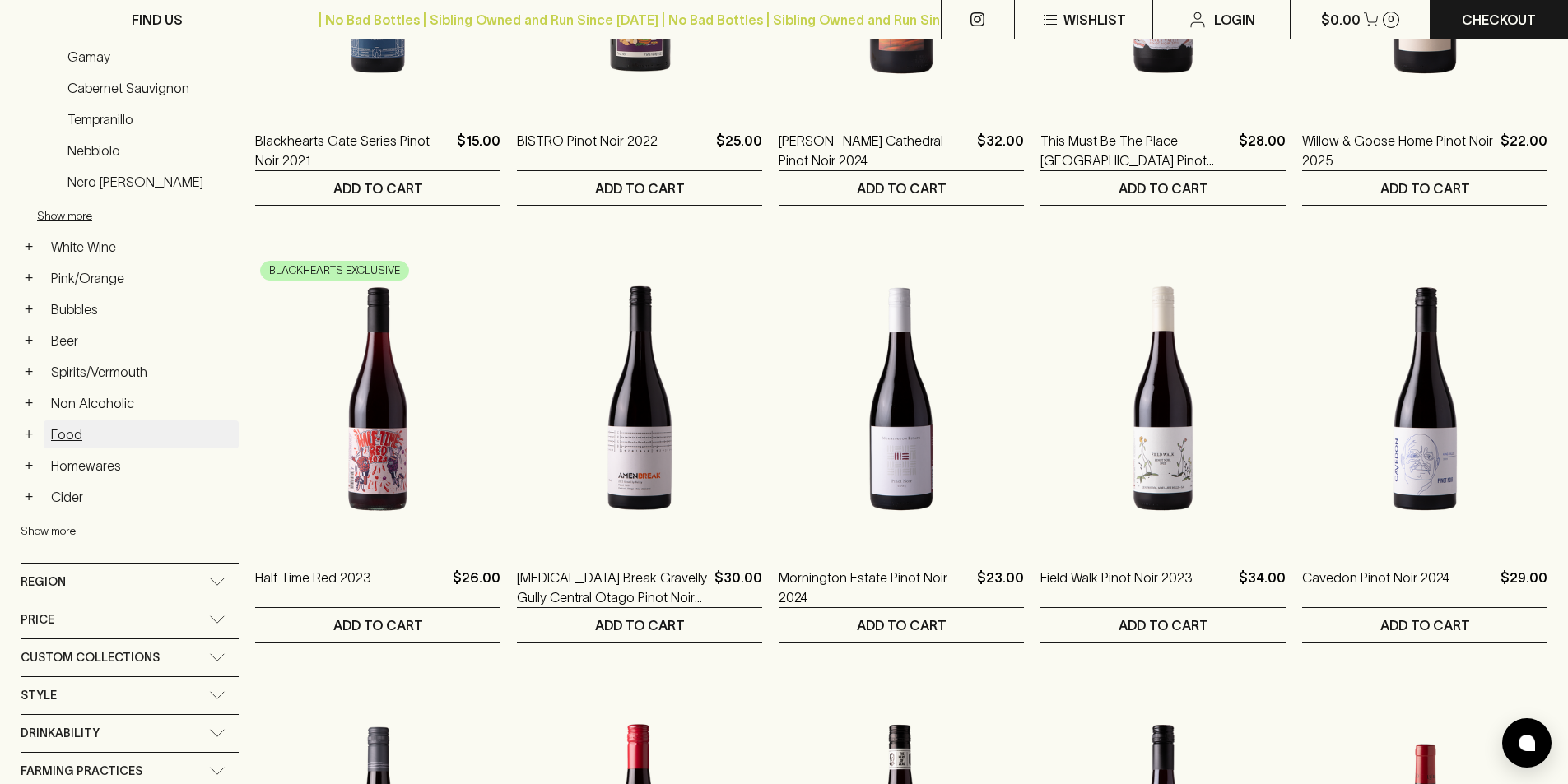
scroll to position [493, 0]
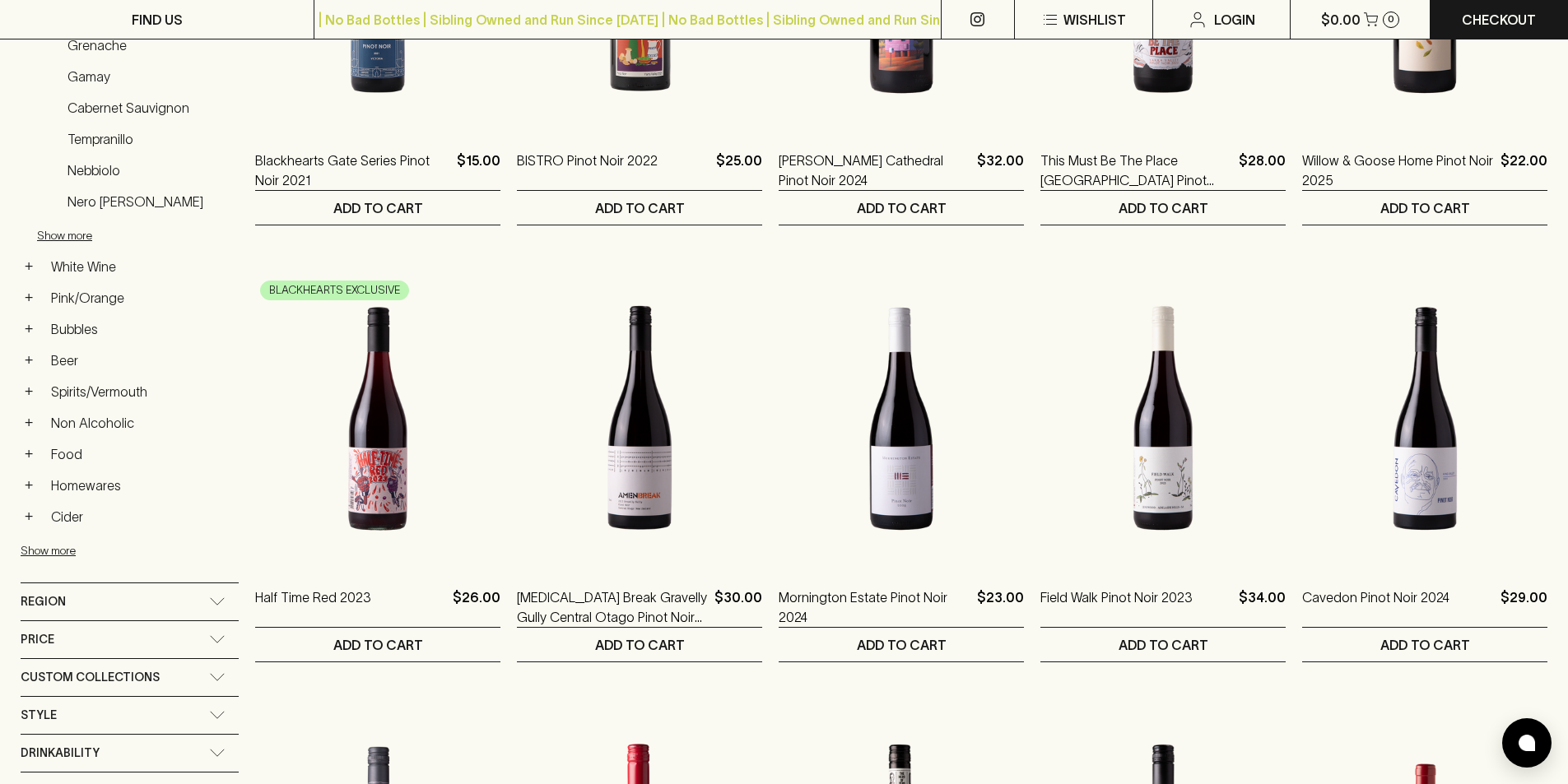
click at [216, 597] on div "Region" at bounding box center [129, 601] width 218 height 37
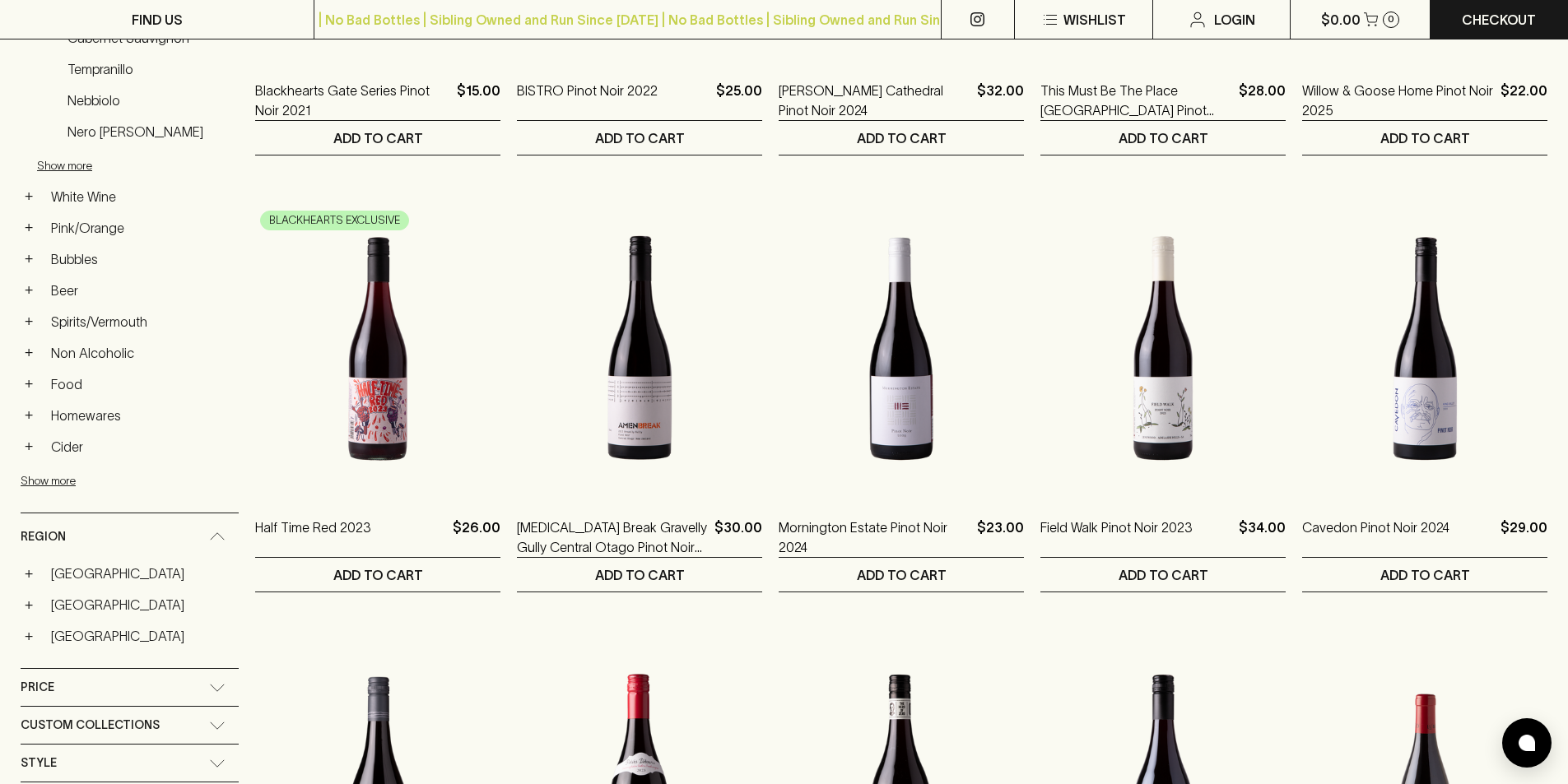
scroll to position [679, 0]
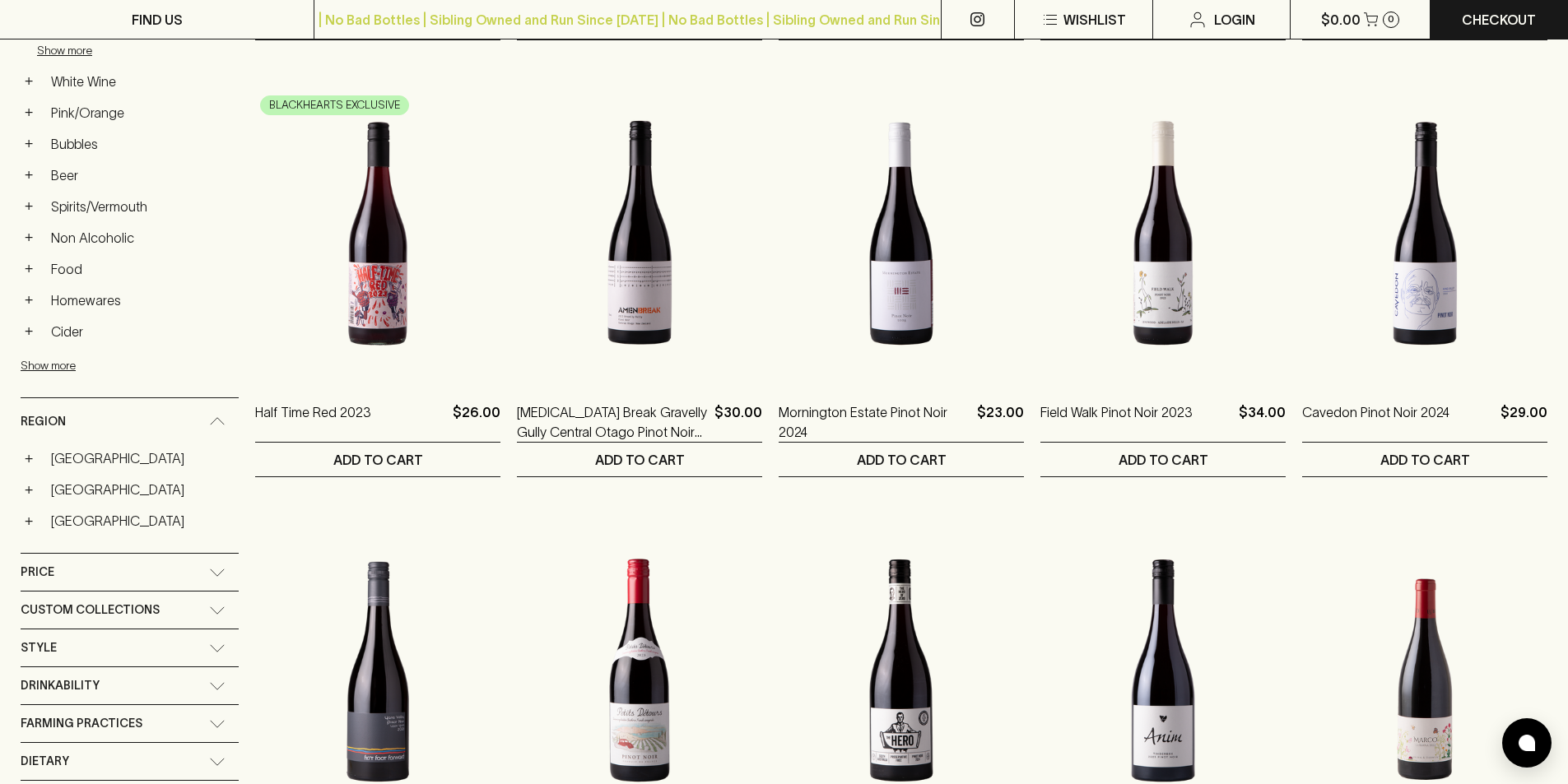
click at [215, 414] on div "Region" at bounding box center [129, 422] width 218 height 47
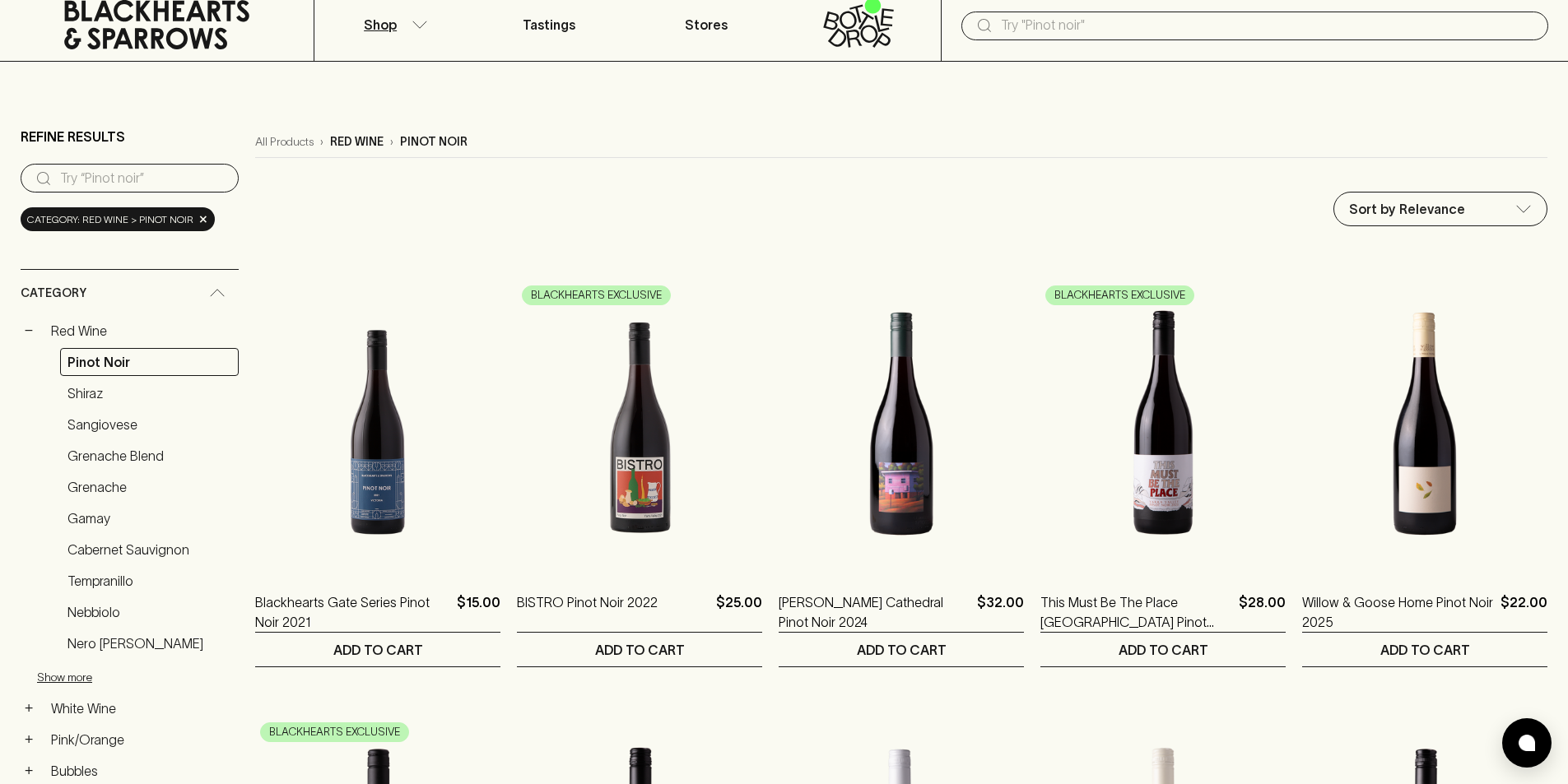
scroll to position [0, 0]
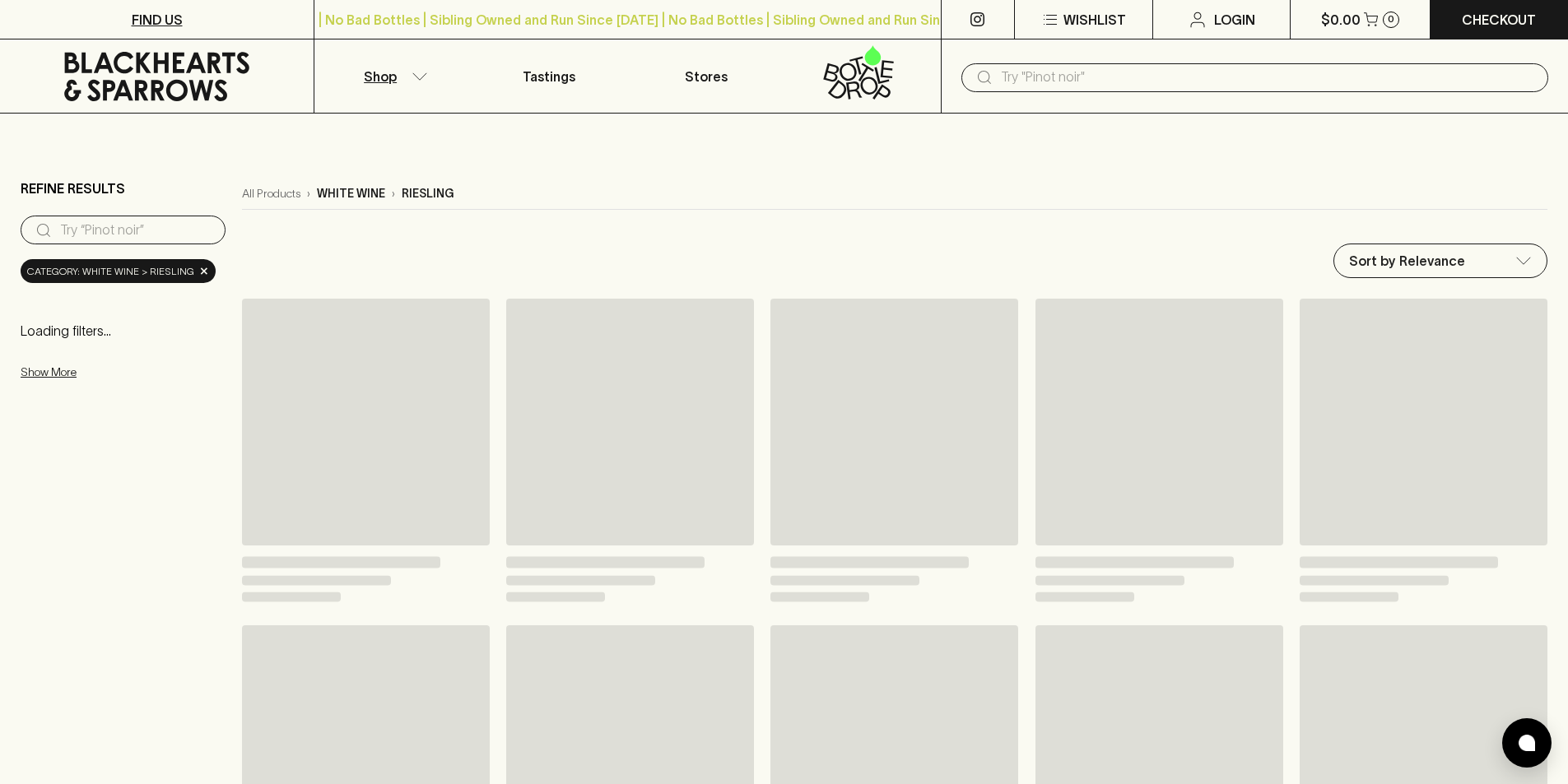
scroll to position [21, 0]
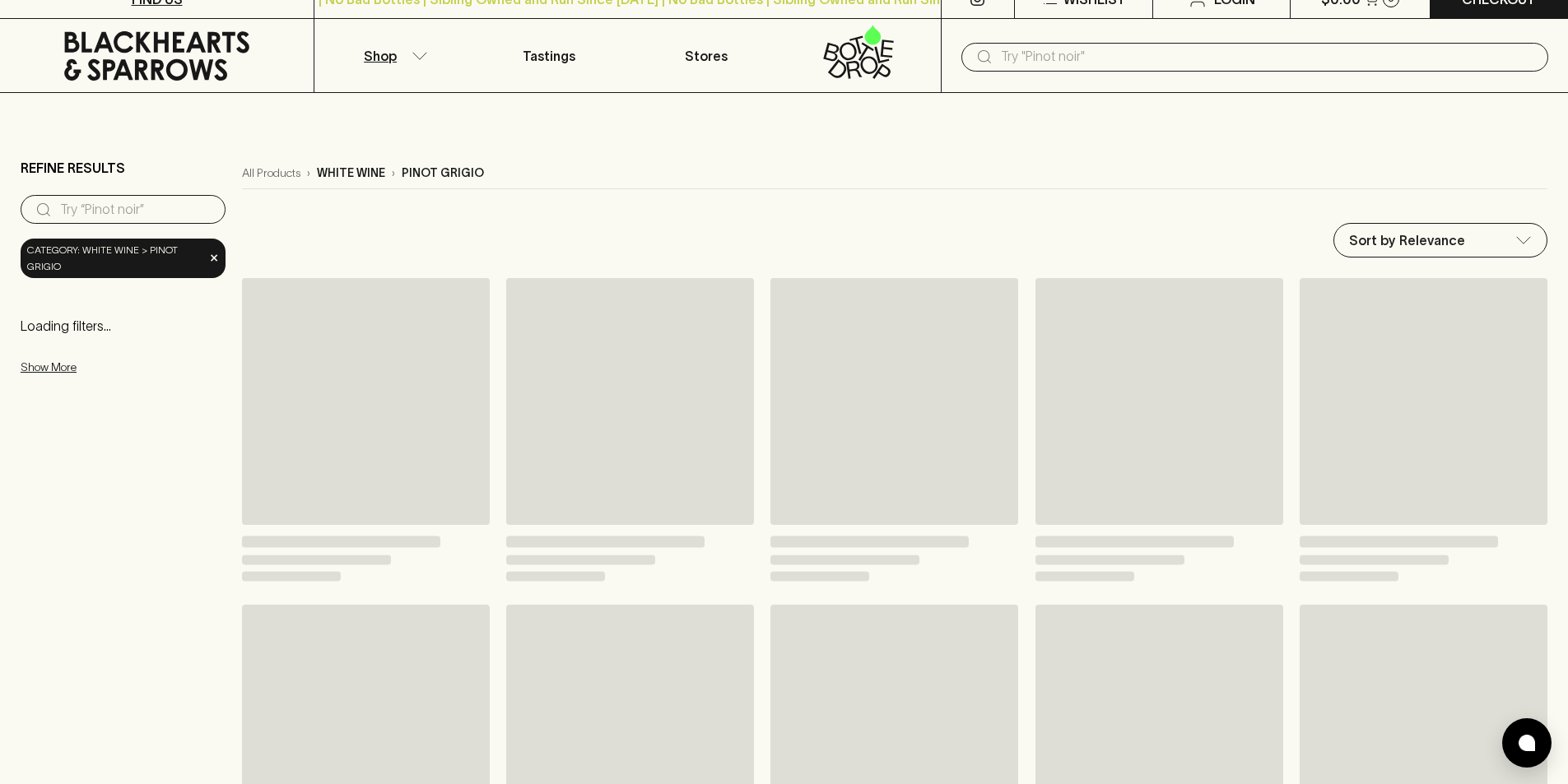
scroll to position [83, 0]
